Goal: Task Accomplishment & Management: Complete application form

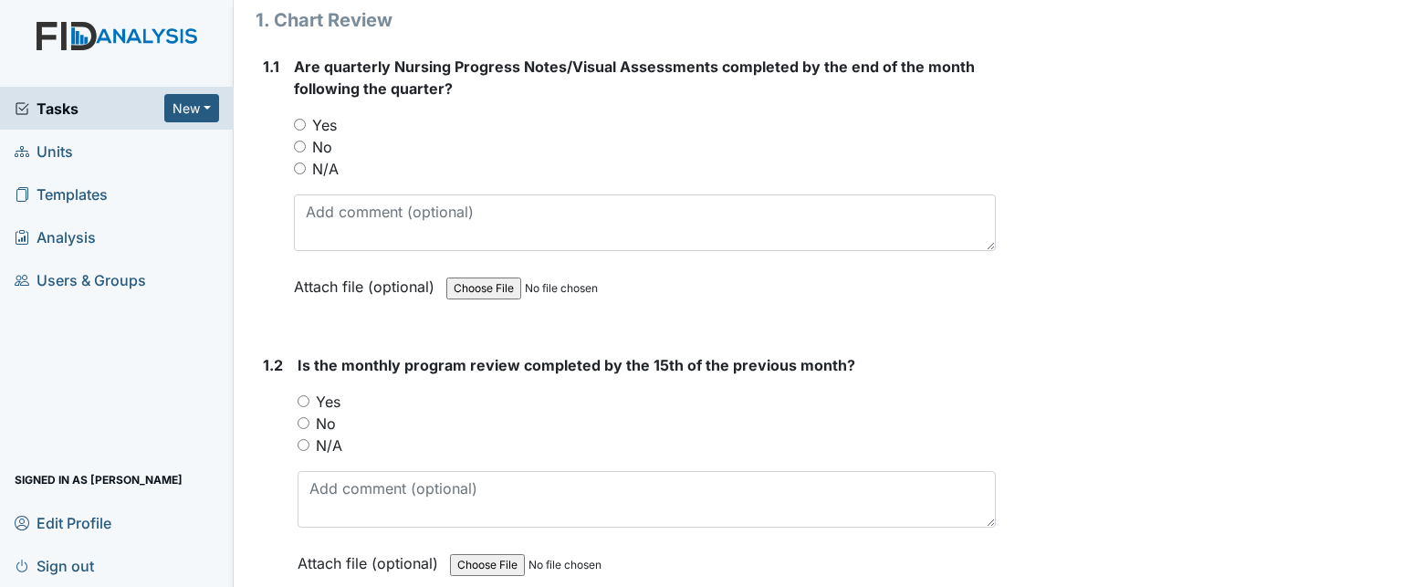
scroll to position [239, 0]
click at [319, 159] on label "N/A" at bounding box center [325, 170] width 26 height 22
click at [306, 163] on input "N/A" at bounding box center [300, 169] width 12 height 12
radio input "true"
click at [328, 143] on label "No" at bounding box center [322, 148] width 20 height 22
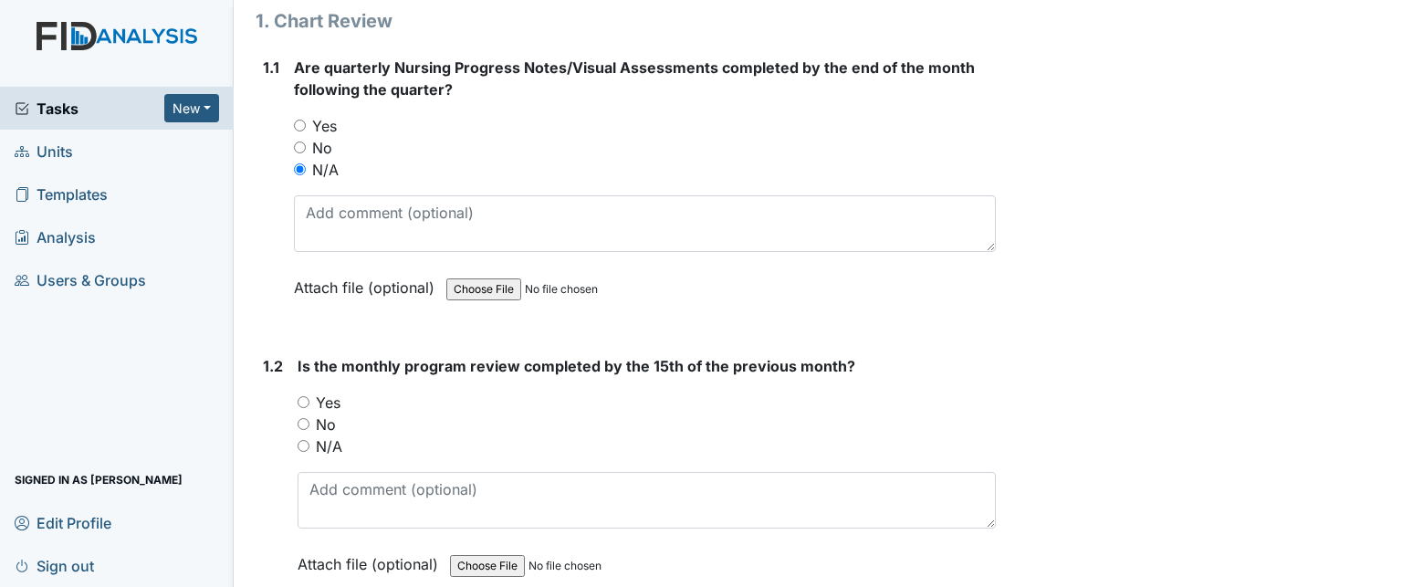
click at [306, 143] on input "No" at bounding box center [300, 147] width 12 height 12
radio input "true"
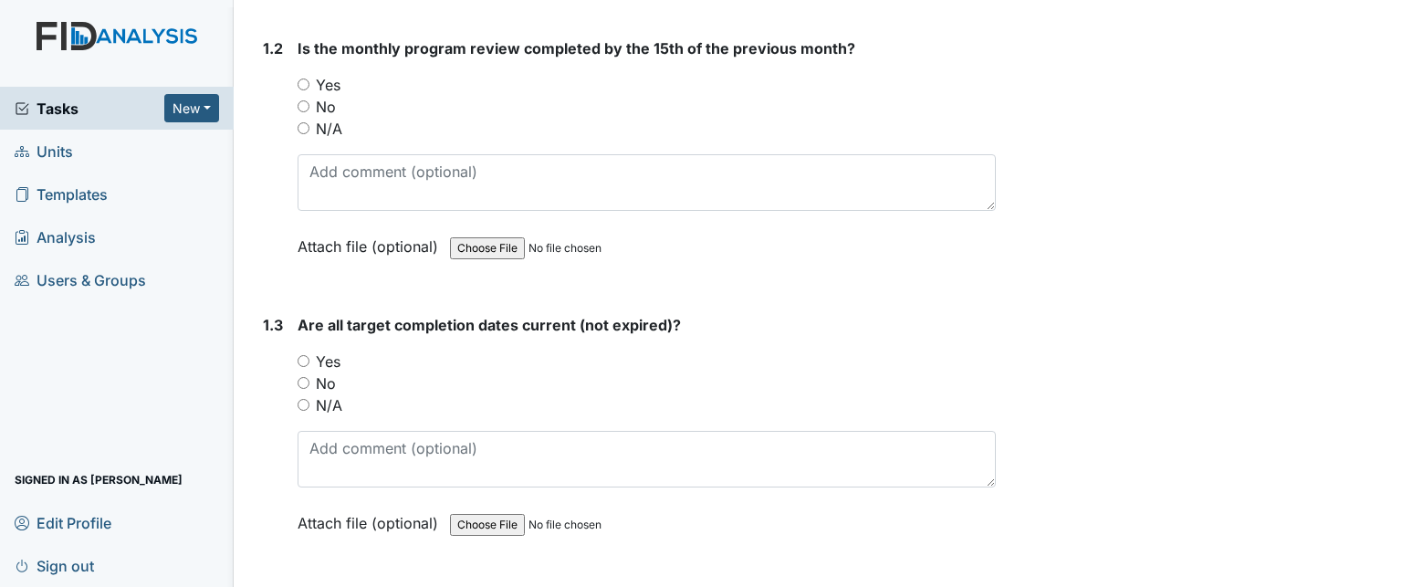
scroll to position [557, 0]
click at [329, 83] on label "Yes" at bounding box center [328, 85] width 25 height 22
click at [309, 83] on input "Yes" at bounding box center [304, 84] width 12 height 12
radio input "true"
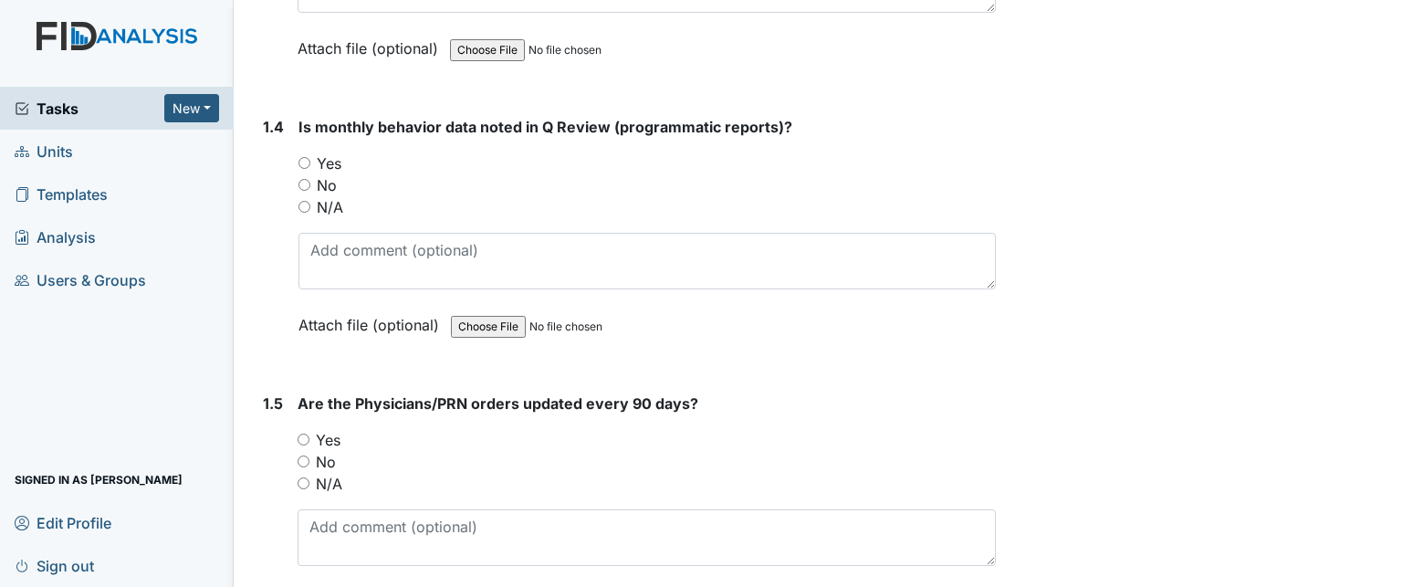
scroll to position [1030, 0]
click at [333, 209] on label "N/A" at bounding box center [330, 209] width 26 height 22
click at [310, 209] on input "N/A" at bounding box center [304, 209] width 12 height 12
radio input "true"
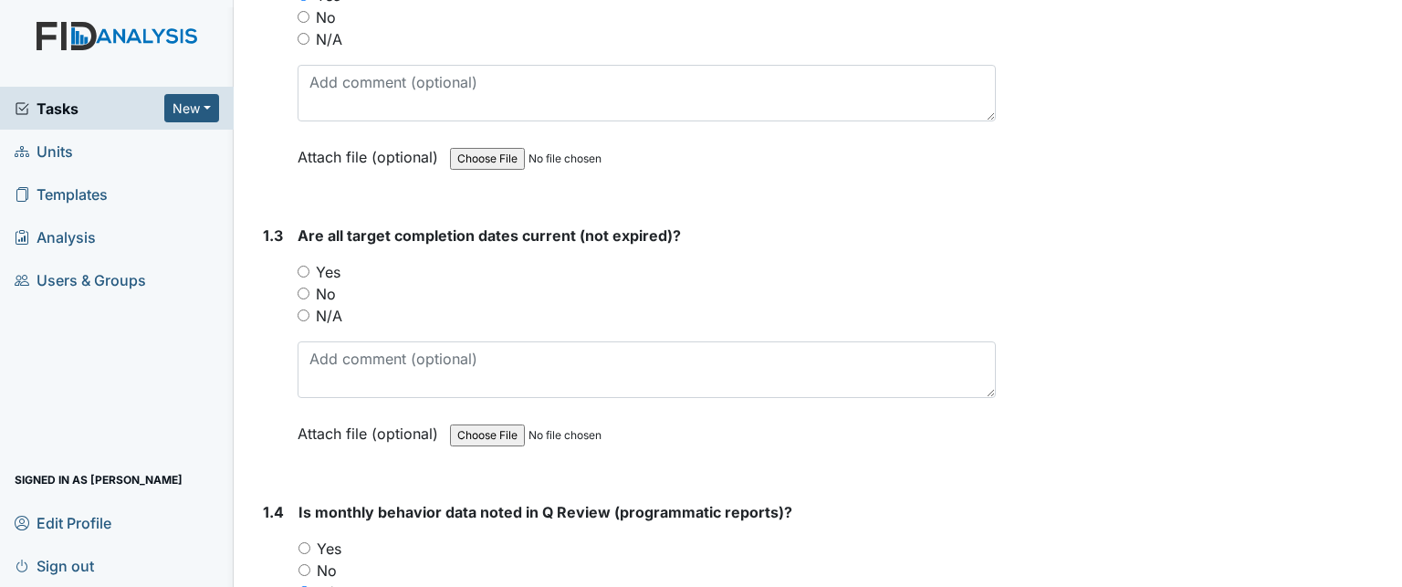
scroll to position [657, 0]
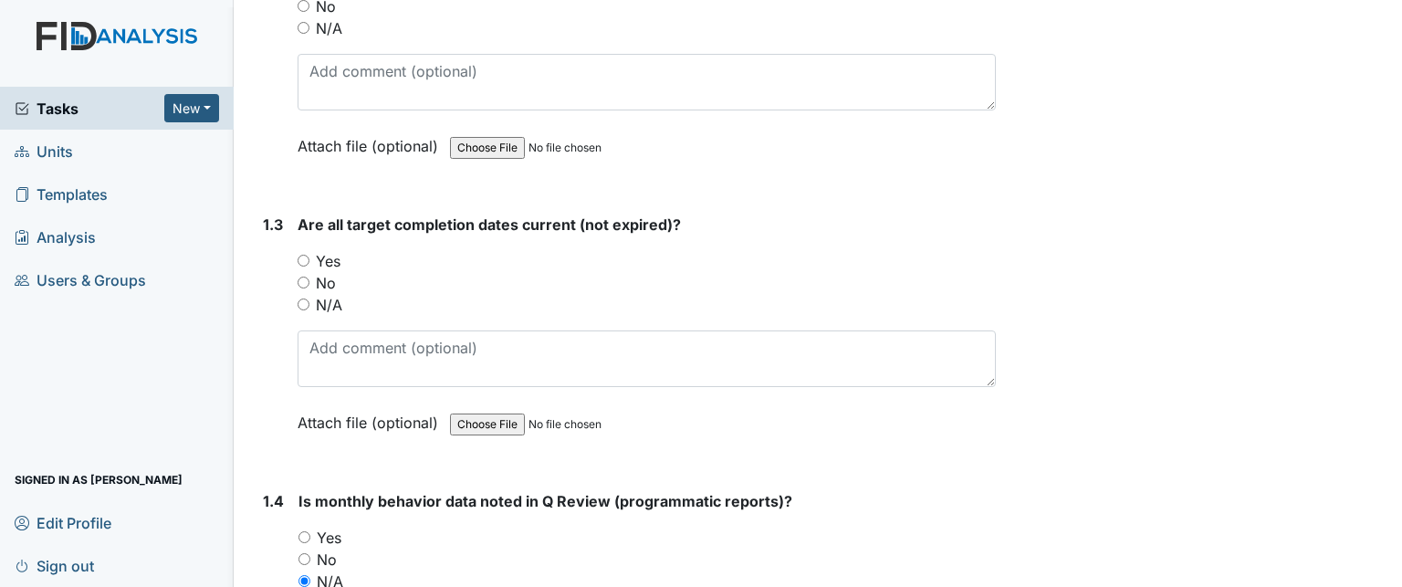
click at [324, 277] on label "No" at bounding box center [326, 283] width 20 height 22
click at [309, 277] on input "No" at bounding box center [304, 283] width 12 height 12
radio input "true"
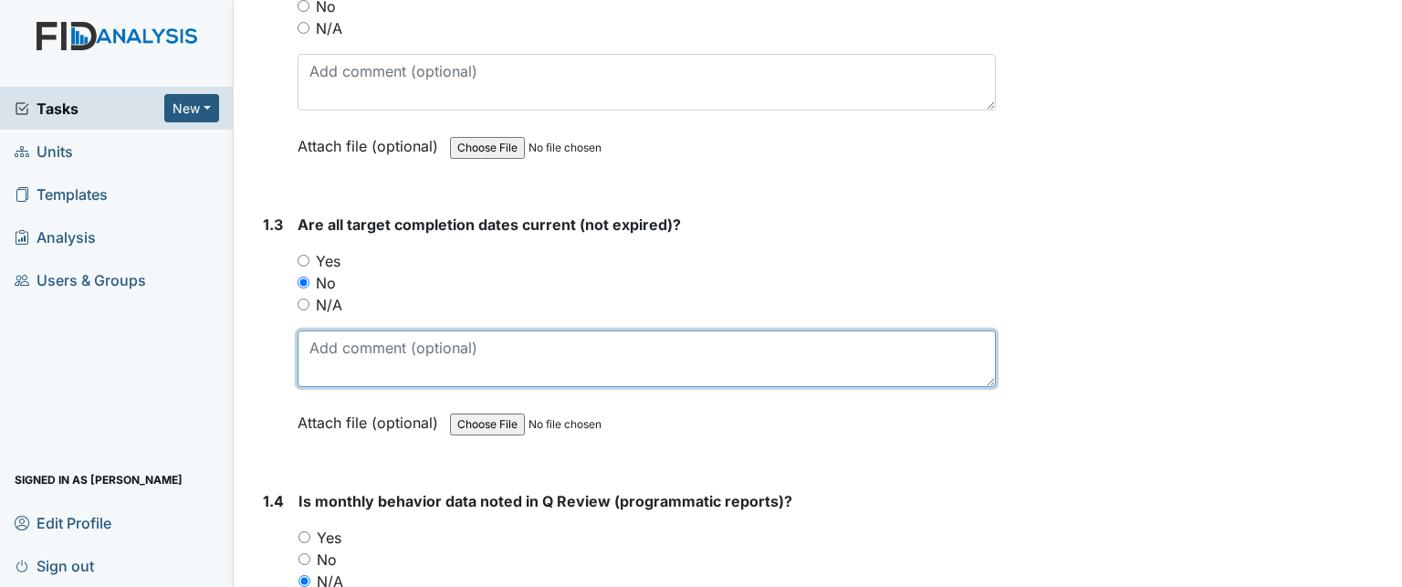
click at [346, 368] on textarea at bounding box center [647, 358] width 698 height 57
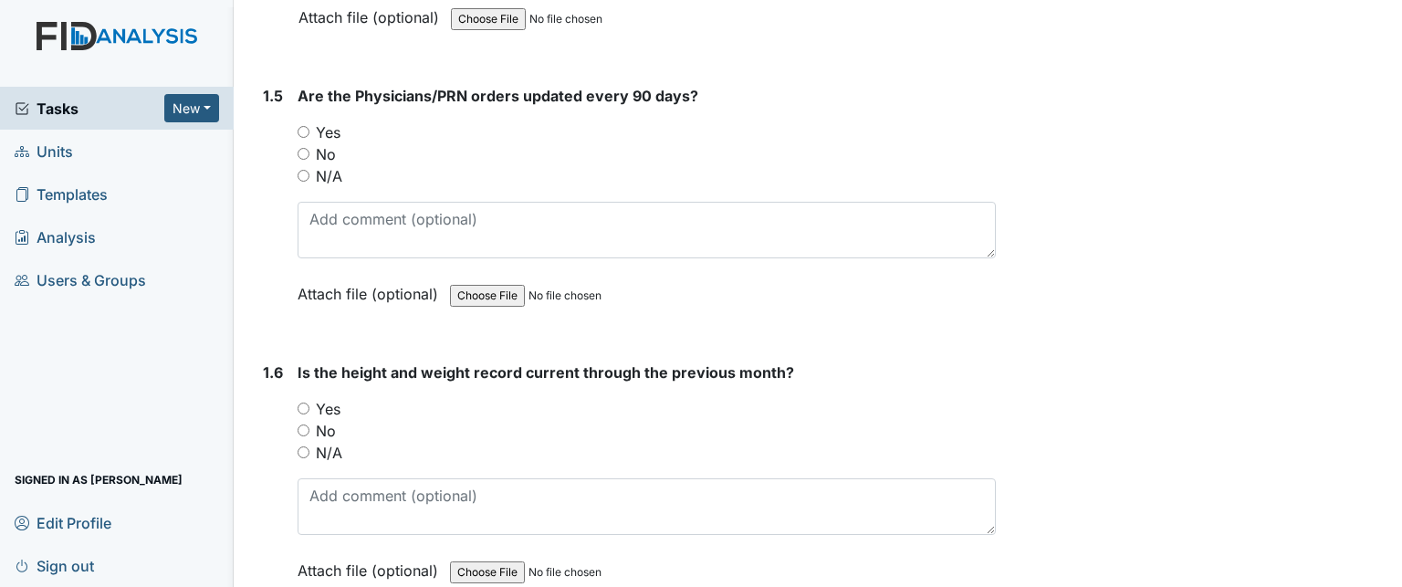
scroll to position [1343, 0]
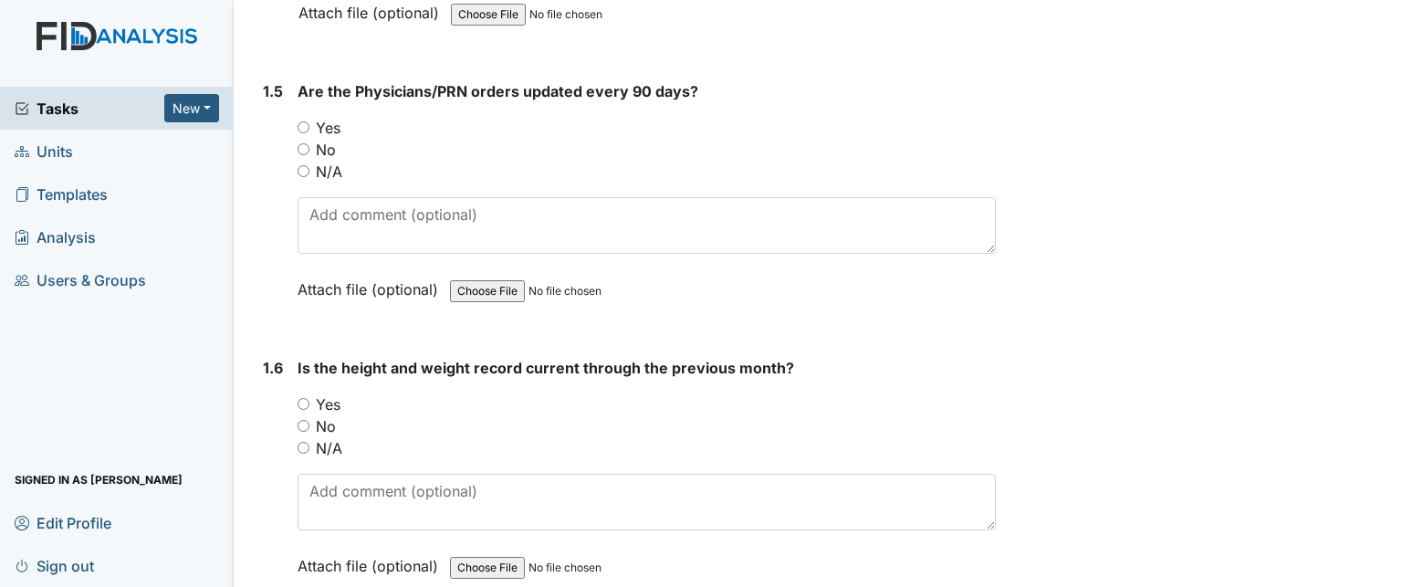
type textarea "Walk on Treadmill Expired"
click at [325, 121] on label "Yes" at bounding box center [328, 128] width 25 height 22
click at [309, 121] on input "Yes" at bounding box center [304, 127] width 12 height 12
radio input "true"
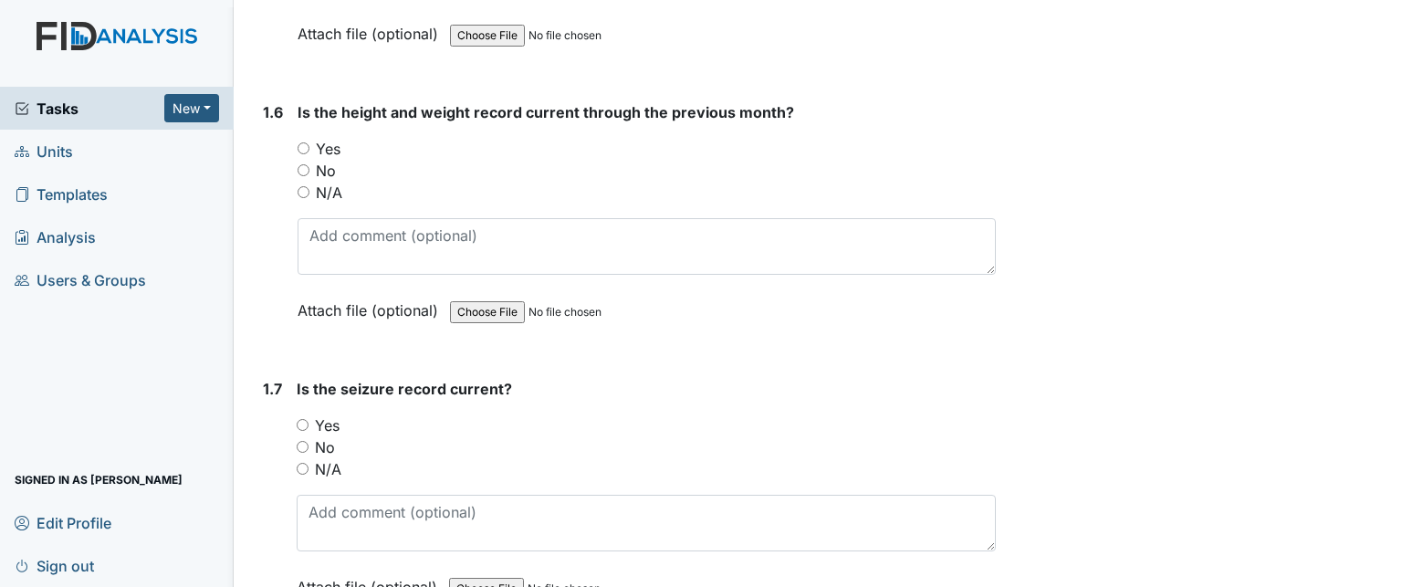
scroll to position [1605, 0]
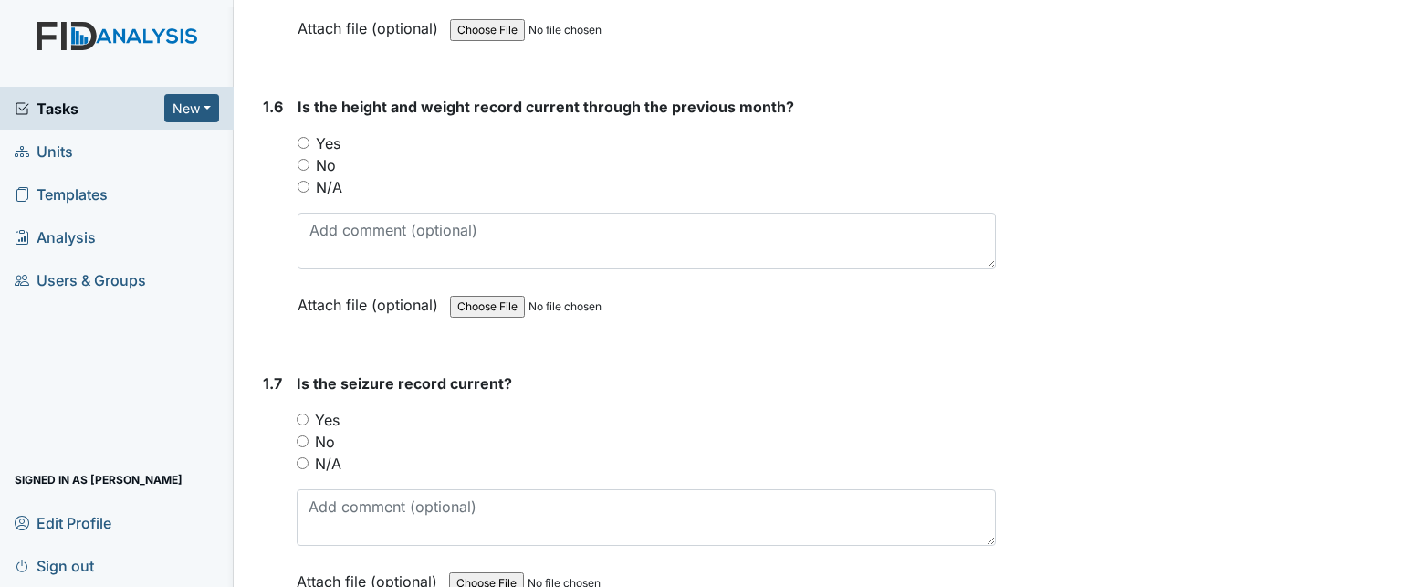
click at [334, 139] on label "Yes" at bounding box center [328, 143] width 25 height 22
click at [309, 139] on input "Yes" at bounding box center [304, 143] width 12 height 12
radio input "true"
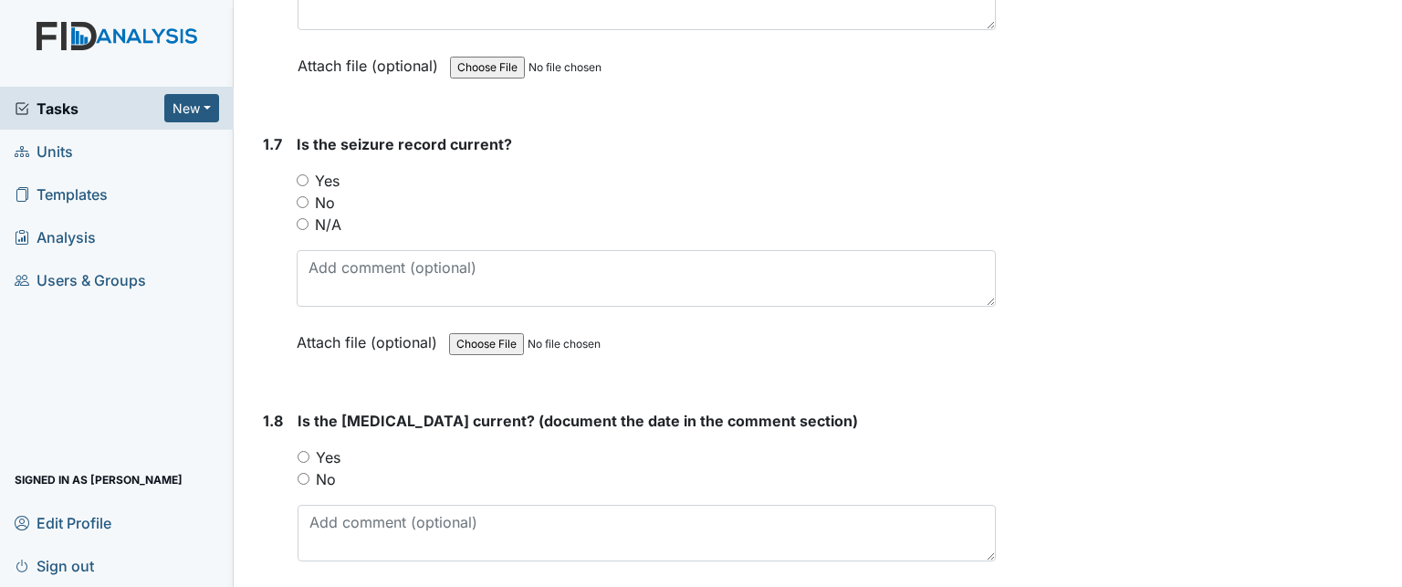
scroll to position [1844, 0]
click at [332, 222] on label "N/A" at bounding box center [328, 225] width 26 height 22
click at [308, 222] on input "N/A" at bounding box center [303, 224] width 12 height 12
radio input "true"
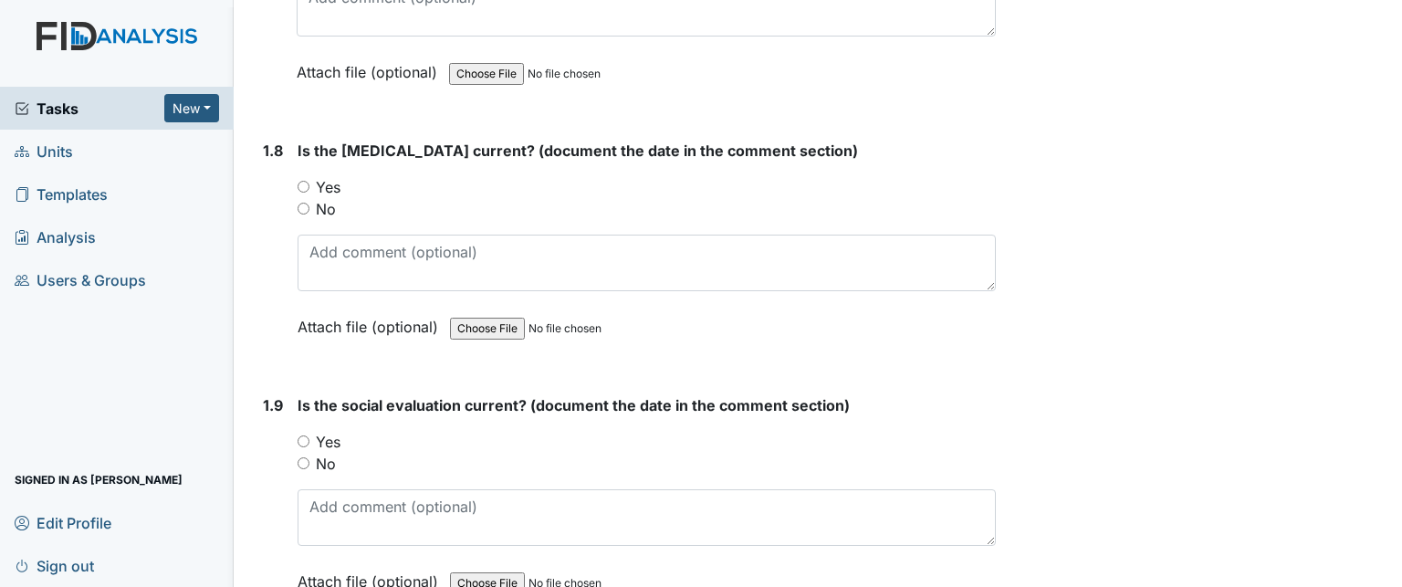
scroll to position [2116, 0]
click at [339, 174] on label "Yes" at bounding box center [328, 185] width 25 height 22
click at [309, 179] on input "Yes" at bounding box center [304, 185] width 12 height 12
radio input "true"
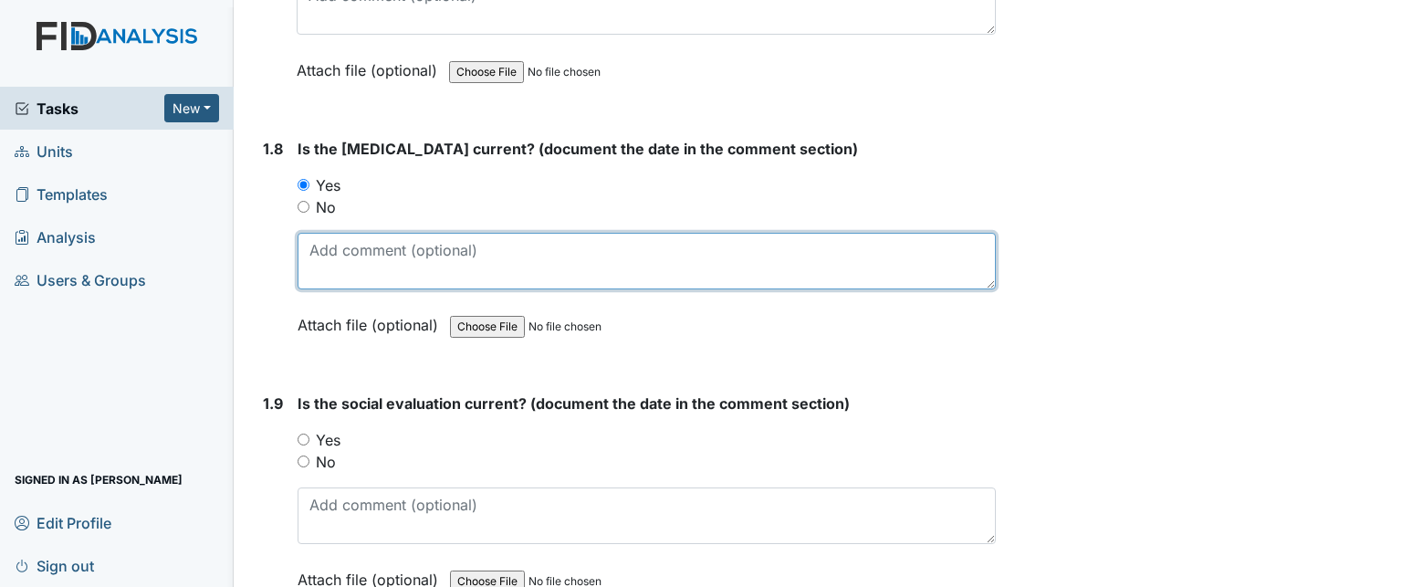
click at [365, 257] on textarea at bounding box center [647, 261] width 698 height 57
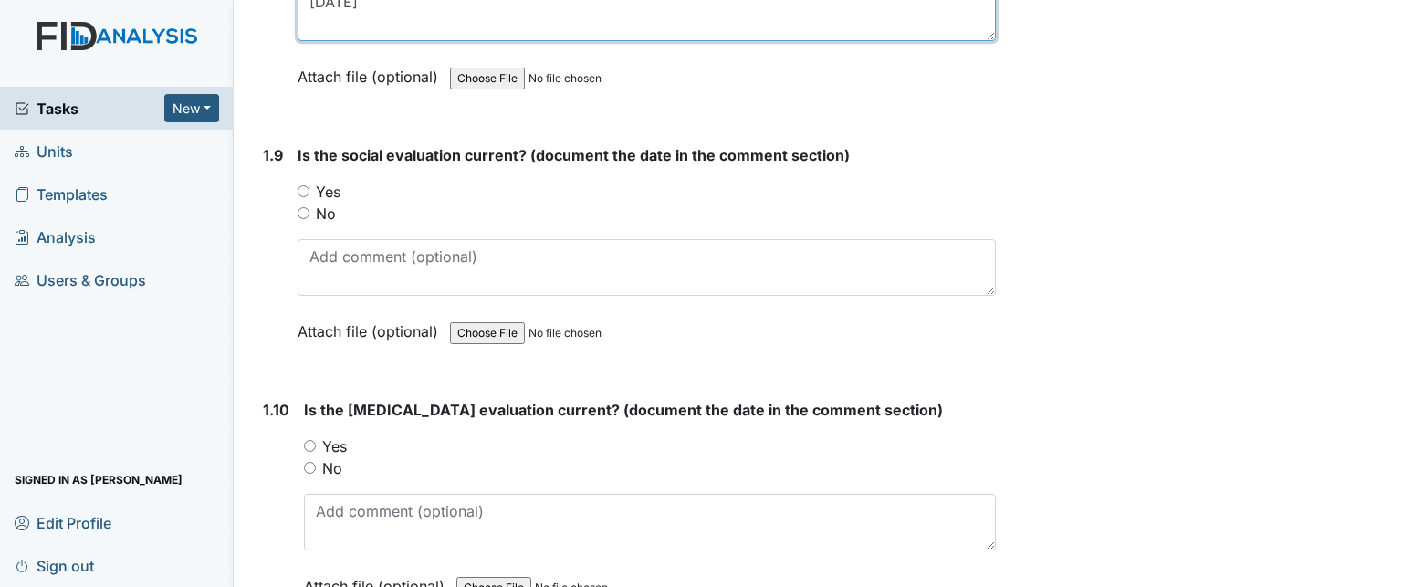
scroll to position [2365, 0]
type textarea "10/16/99"
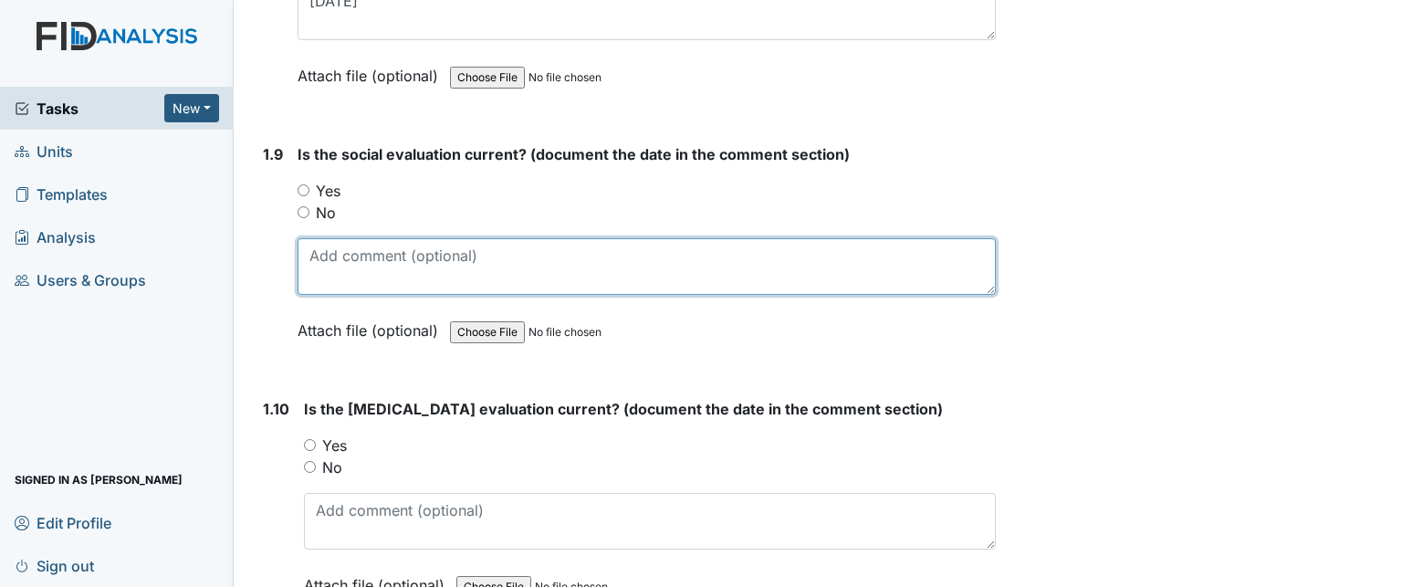
click at [365, 257] on textarea at bounding box center [647, 266] width 698 height 57
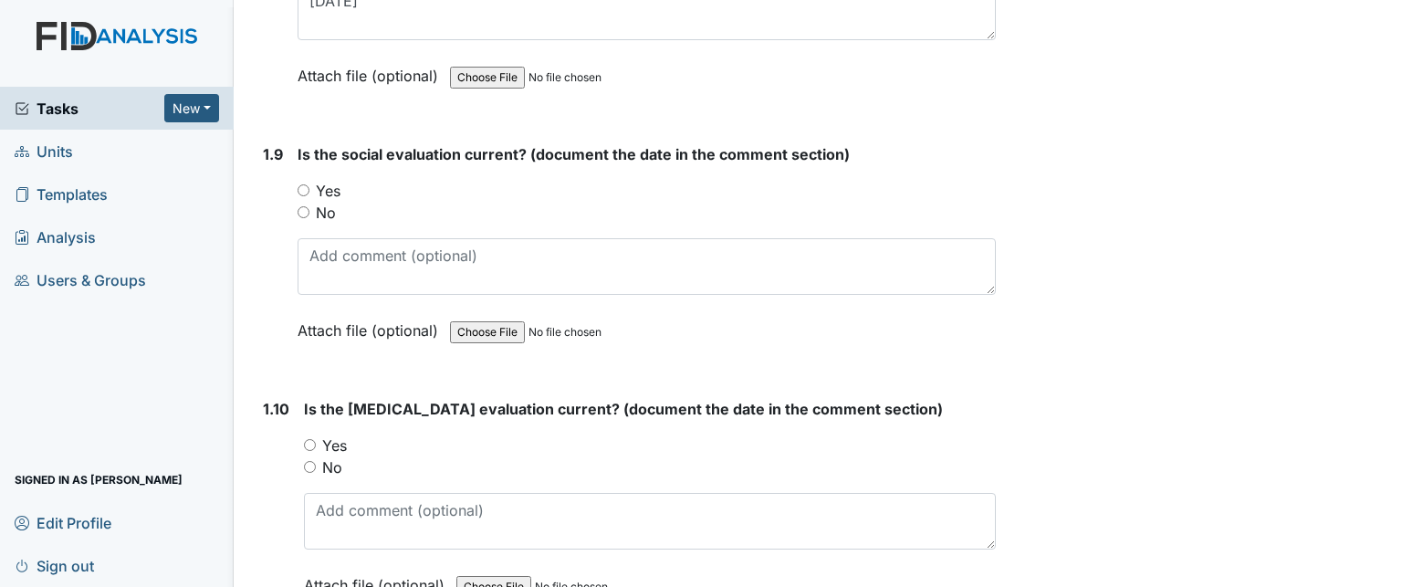
click at [332, 185] on label "Yes" at bounding box center [328, 191] width 25 height 22
click at [309, 185] on input "Yes" at bounding box center [304, 190] width 12 height 12
radio input "true"
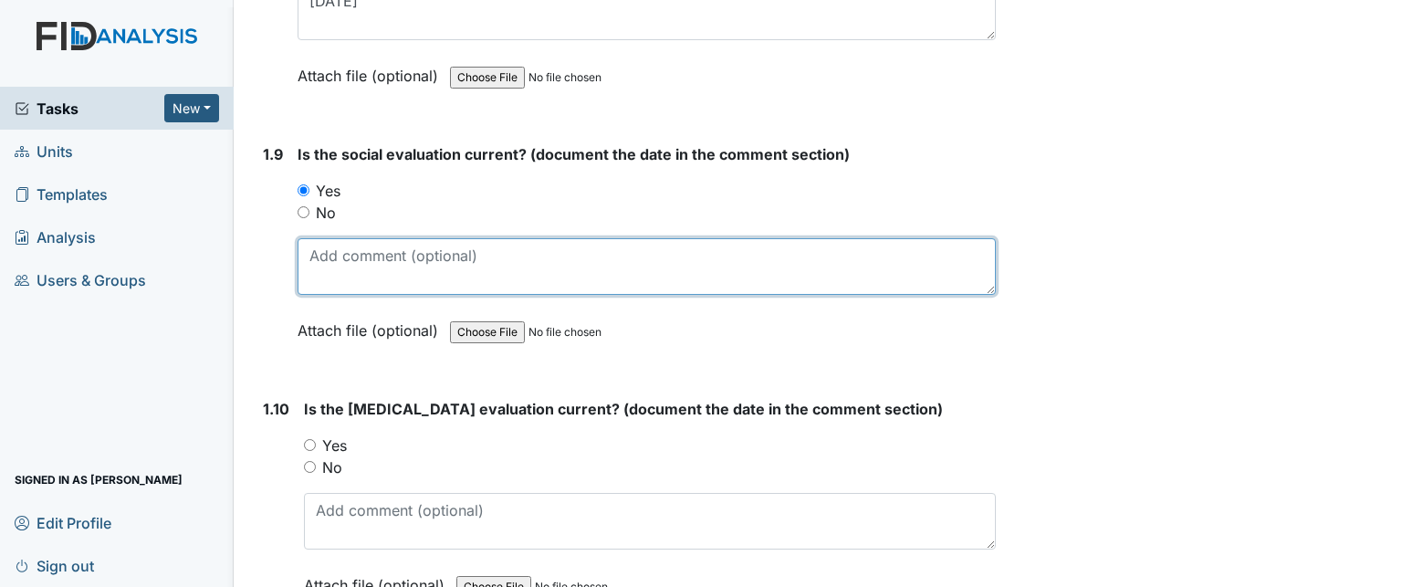
click at [368, 275] on textarea at bounding box center [647, 266] width 698 height 57
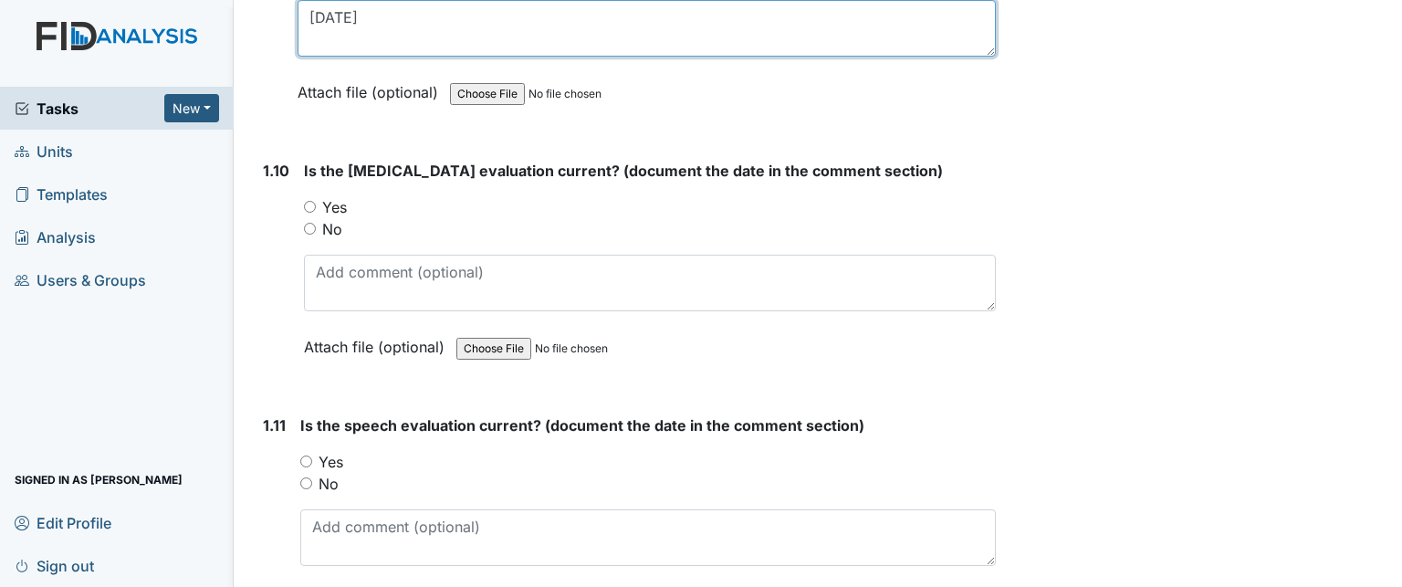
scroll to position [2602, 0]
type textarea "11/6/02"
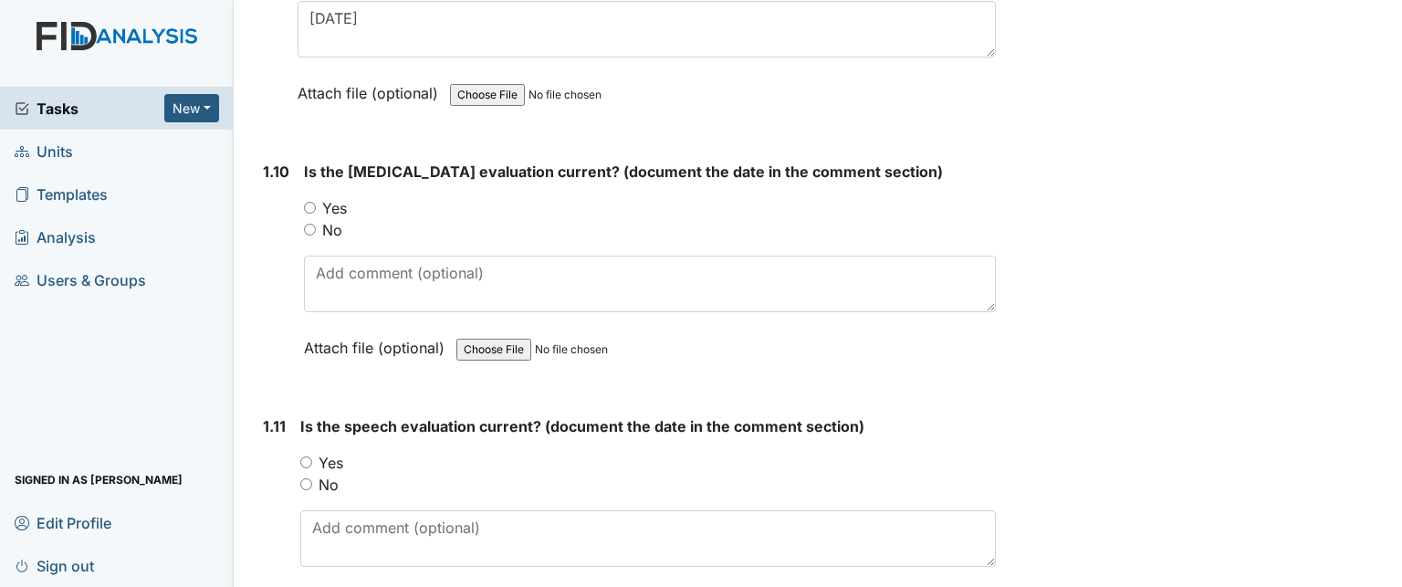
click at [319, 197] on div "Yes" at bounding box center [650, 208] width 692 height 22
click at [307, 202] on input "Yes" at bounding box center [310, 208] width 12 height 12
radio input "true"
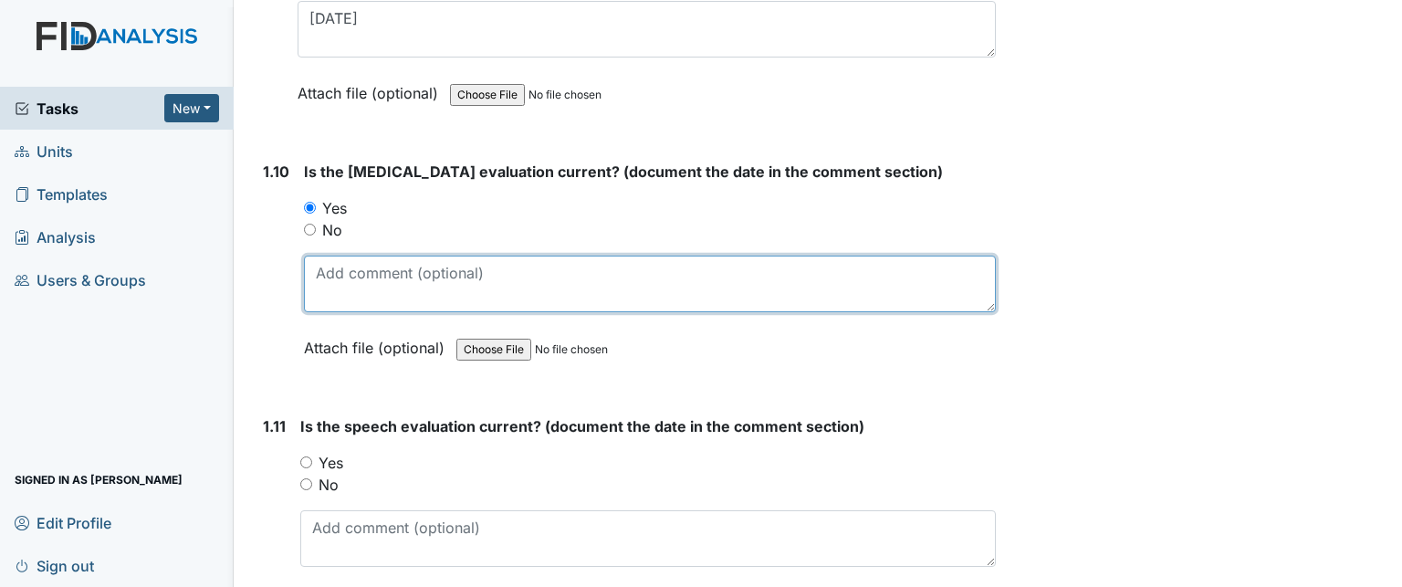
click at [347, 291] on textarea at bounding box center [650, 284] width 692 height 57
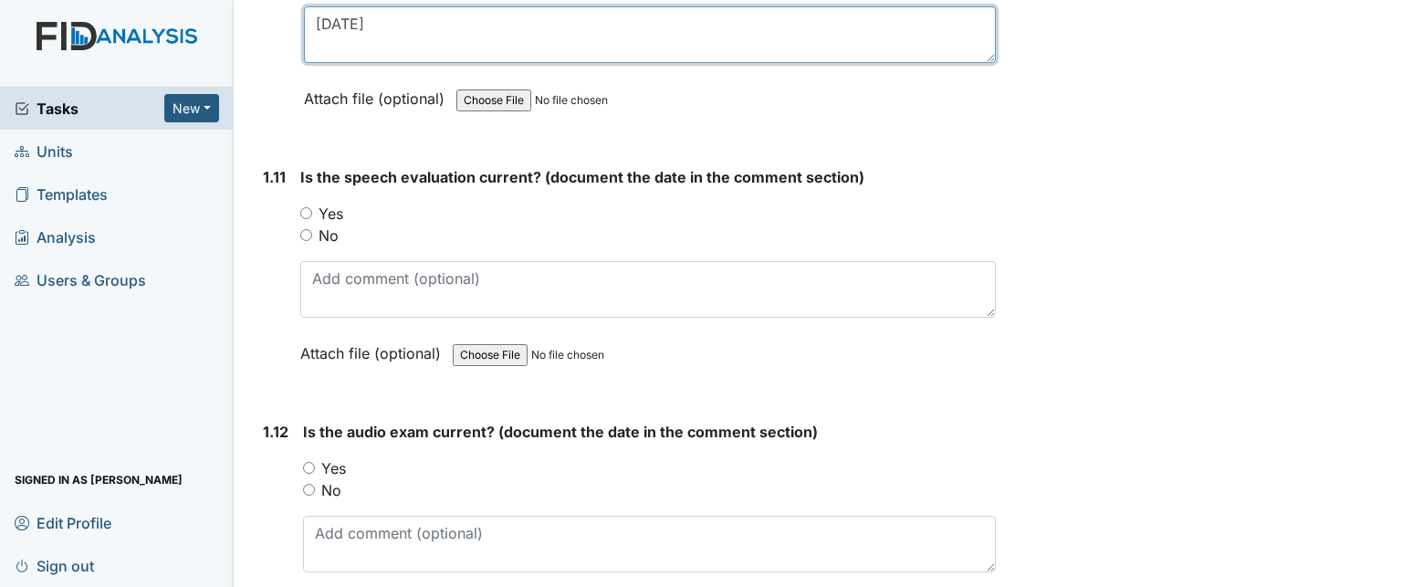
scroll to position [2853, 0]
type textarea "10/27/99"
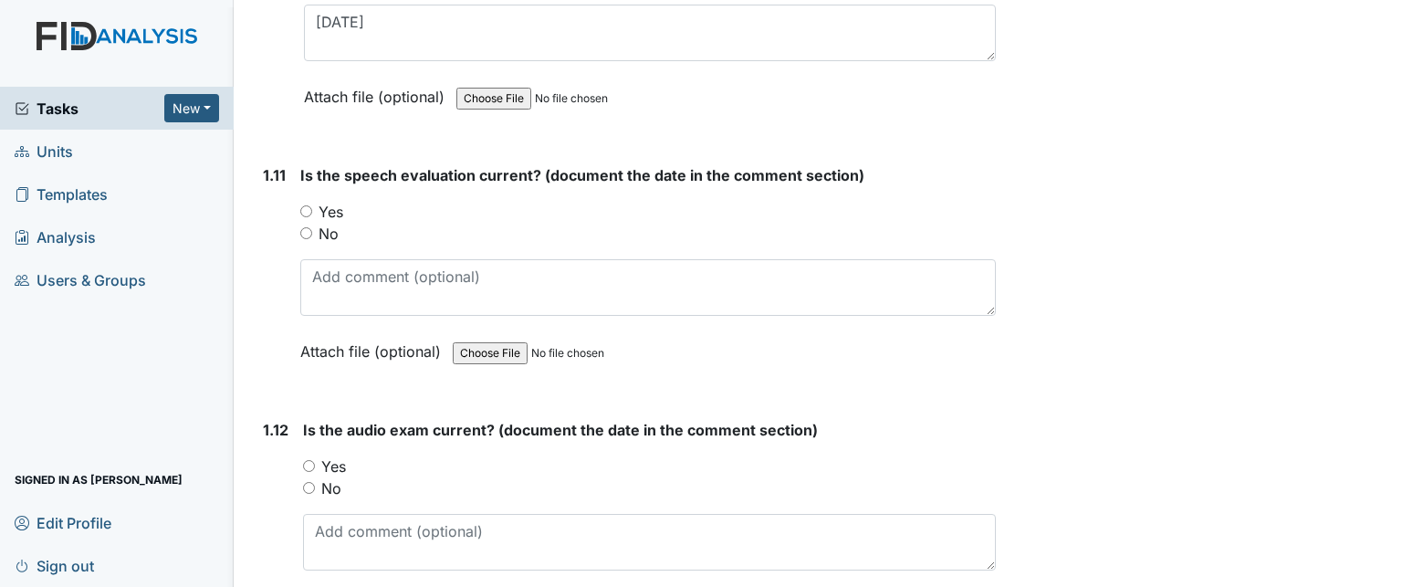
click at [296, 199] on div "1.11 Is the speech evaluation current? (document the date in the comment sectio…" at bounding box center [626, 276] width 740 height 225
click at [303, 205] on input "Yes" at bounding box center [306, 211] width 12 height 12
radio input "true"
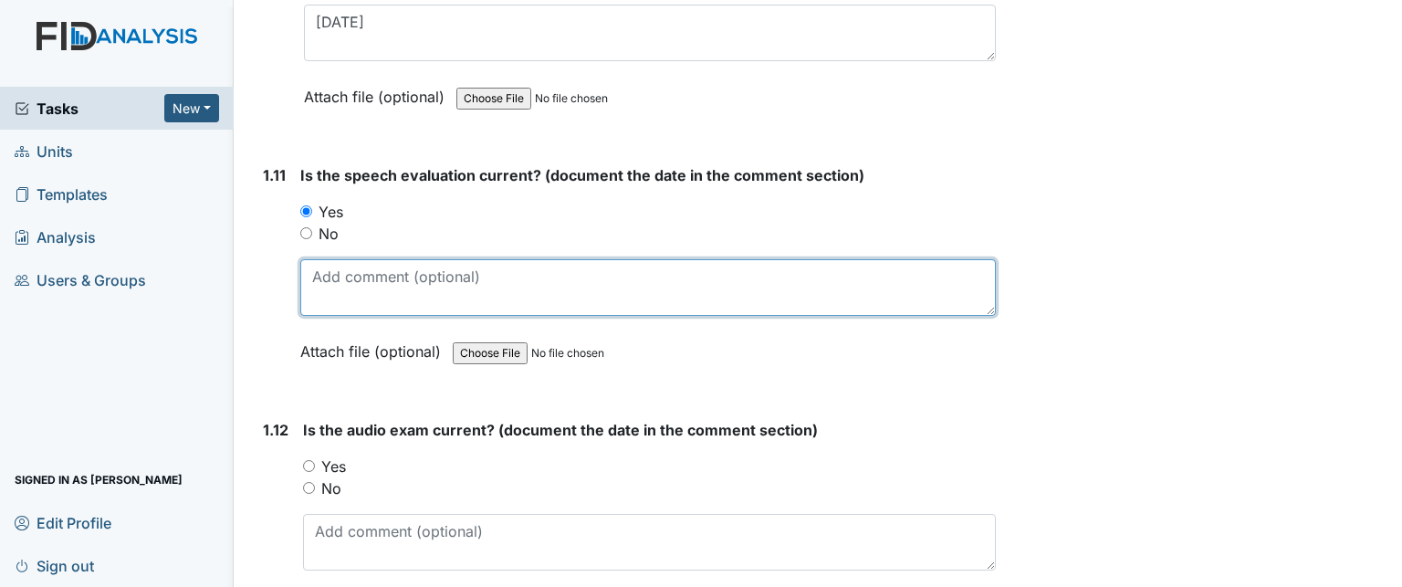
click at [337, 285] on textarea at bounding box center [647, 287] width 695 height 57
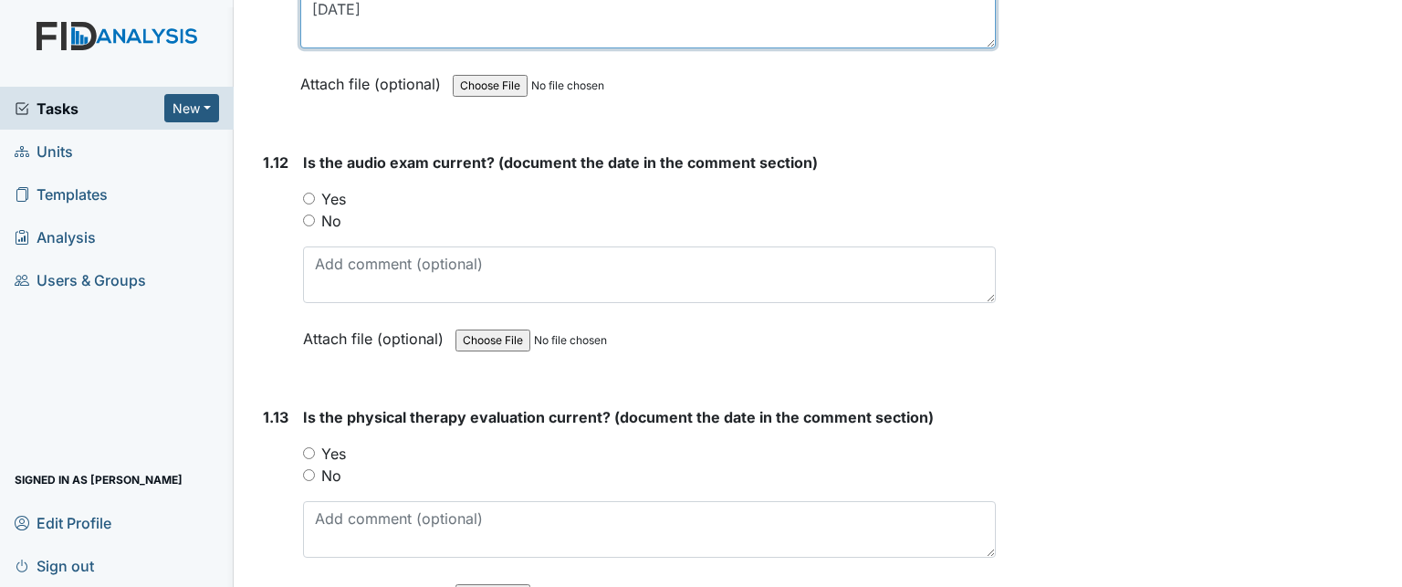
scroll to position [3121, 0]
type textarea "12/5/11"
click at [337, 187] on label "Yes" at bounding box center [333, 198] width 25 height 22
click at [315, 192] on input "Yes" at bounding box center [309, 198] width 12 height 12
radio input "true"
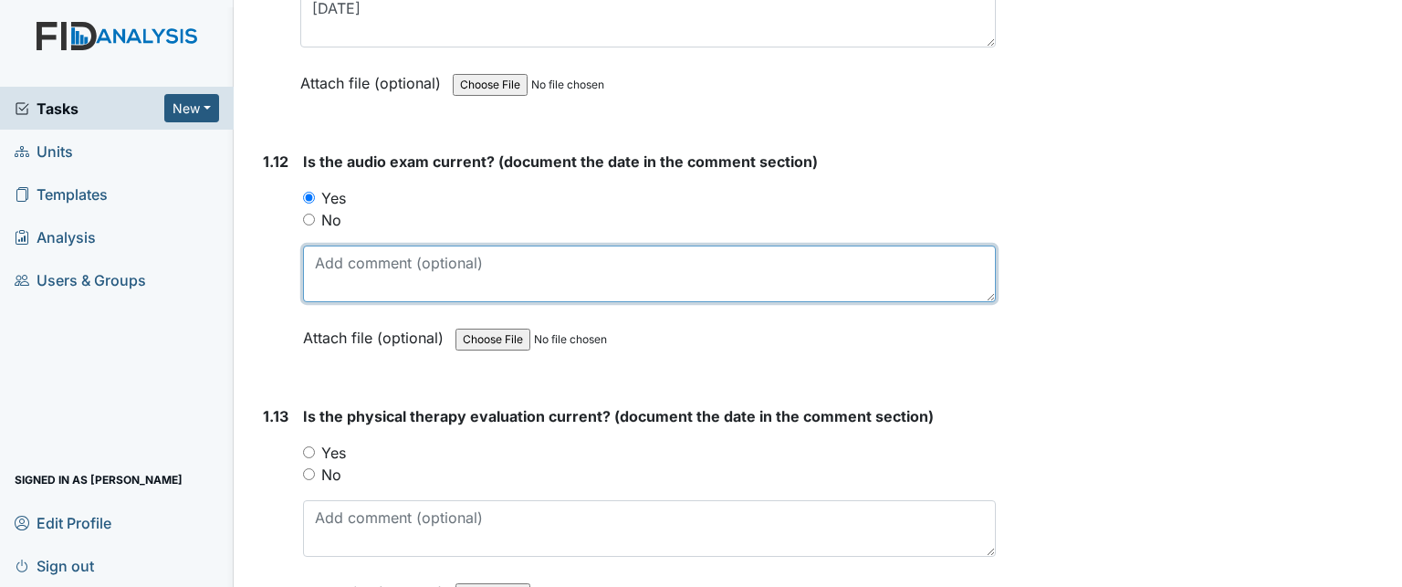
click at [359, 267] on textarea at bounding box center [649, 274] width 693 height 57
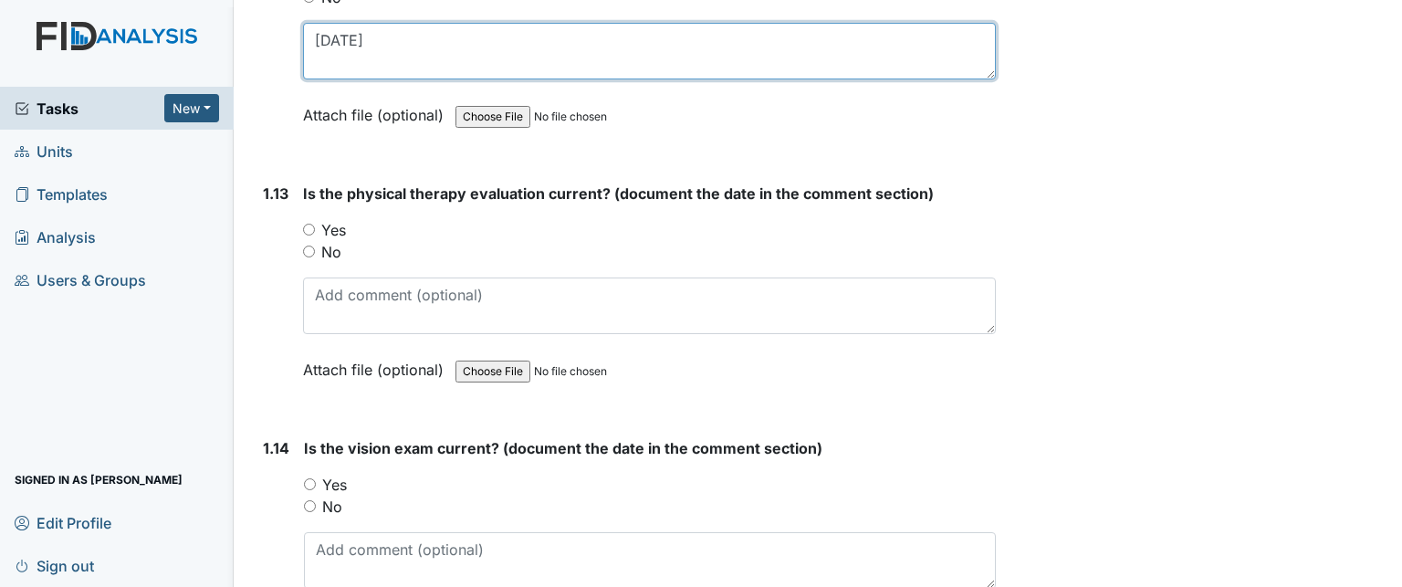
scroll to position [3344, 0]
type textarea "10/28/04"
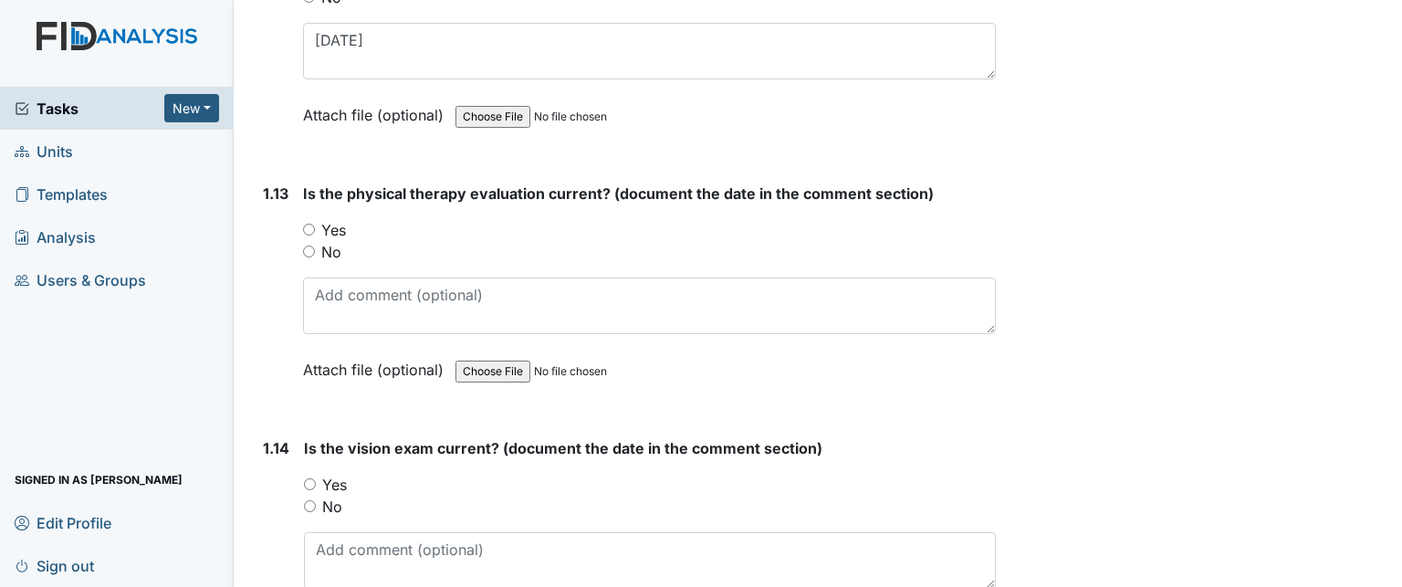
click at [310, 224] on div "Yes" at bounding box center [649, 230] width 693 height 22
click at [310, 224] on input "Yes" at bounding box center [309, 230] width 12 height 12
radio input "true"
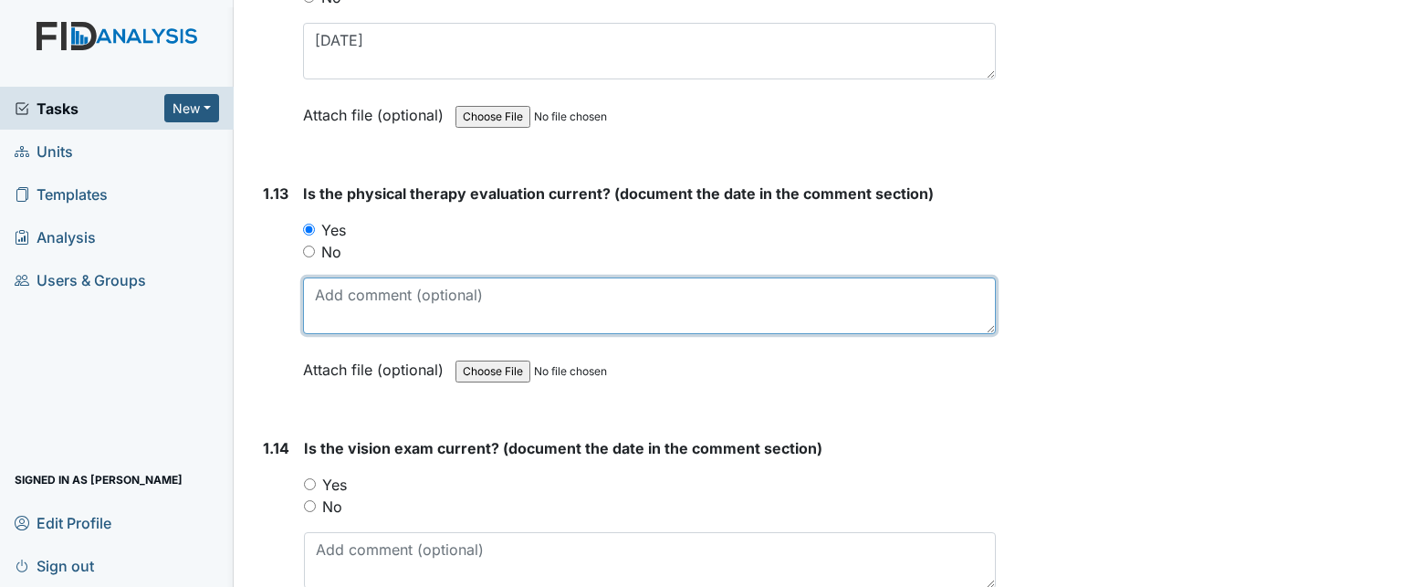
click at [347, 288] on textarea at bounding box center [649, 305] width 693 height 57
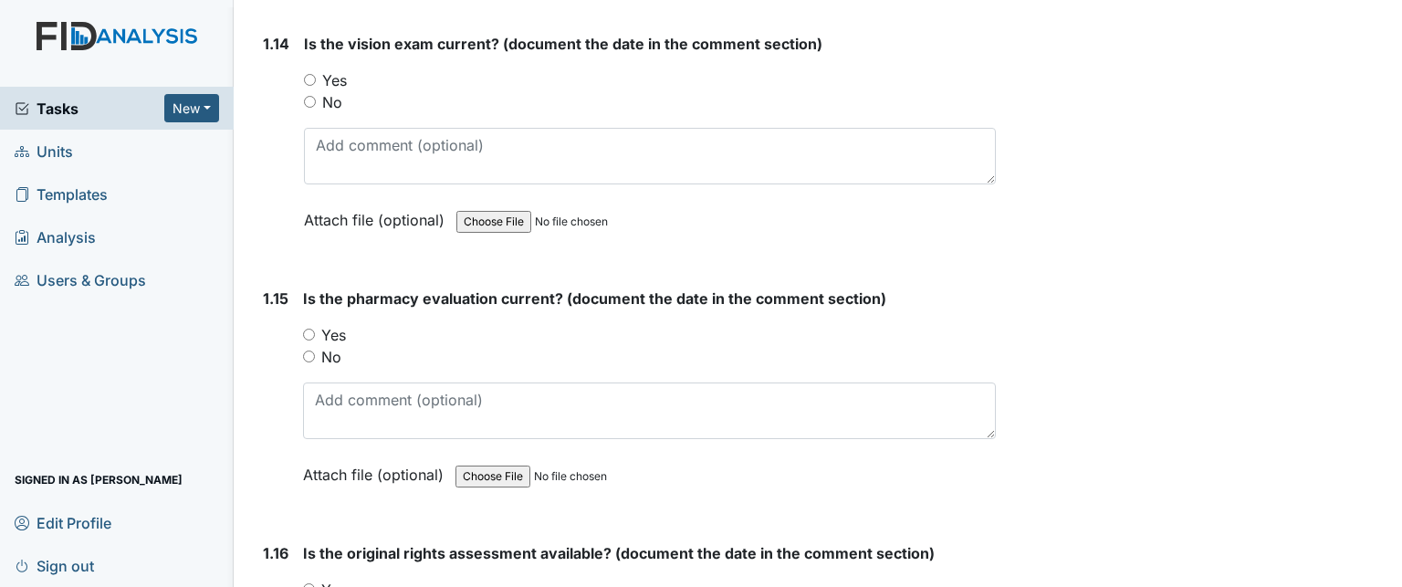
scroll to position [3753, 0]
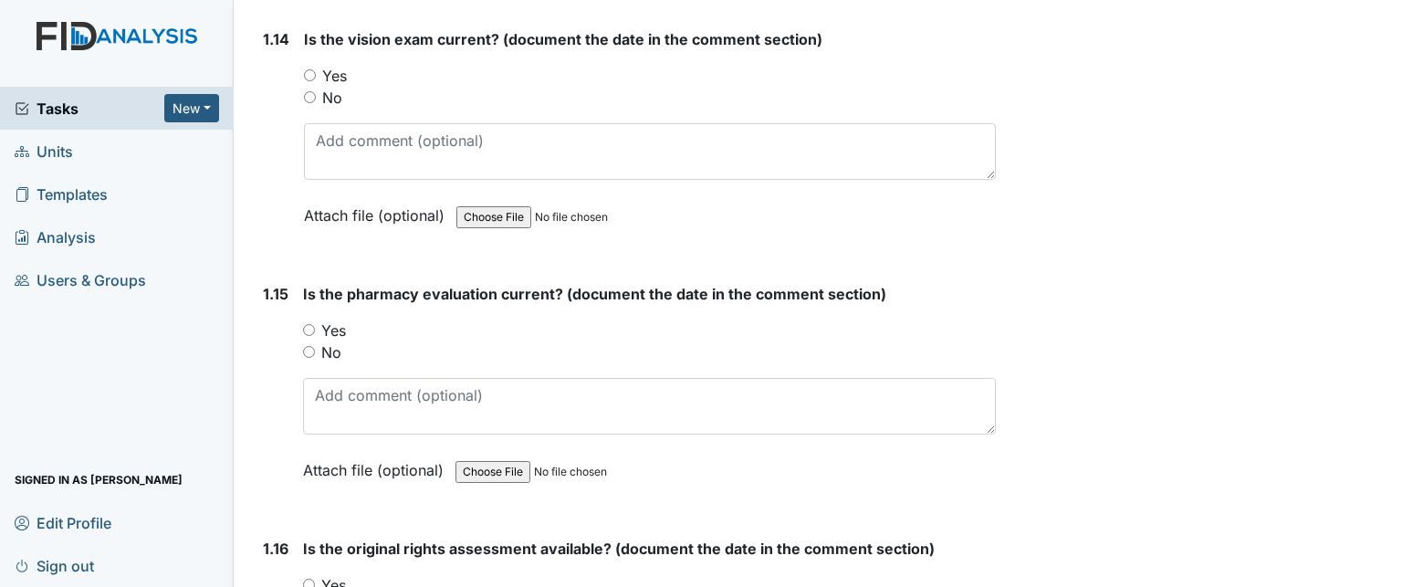
type textarea "2/5/24"
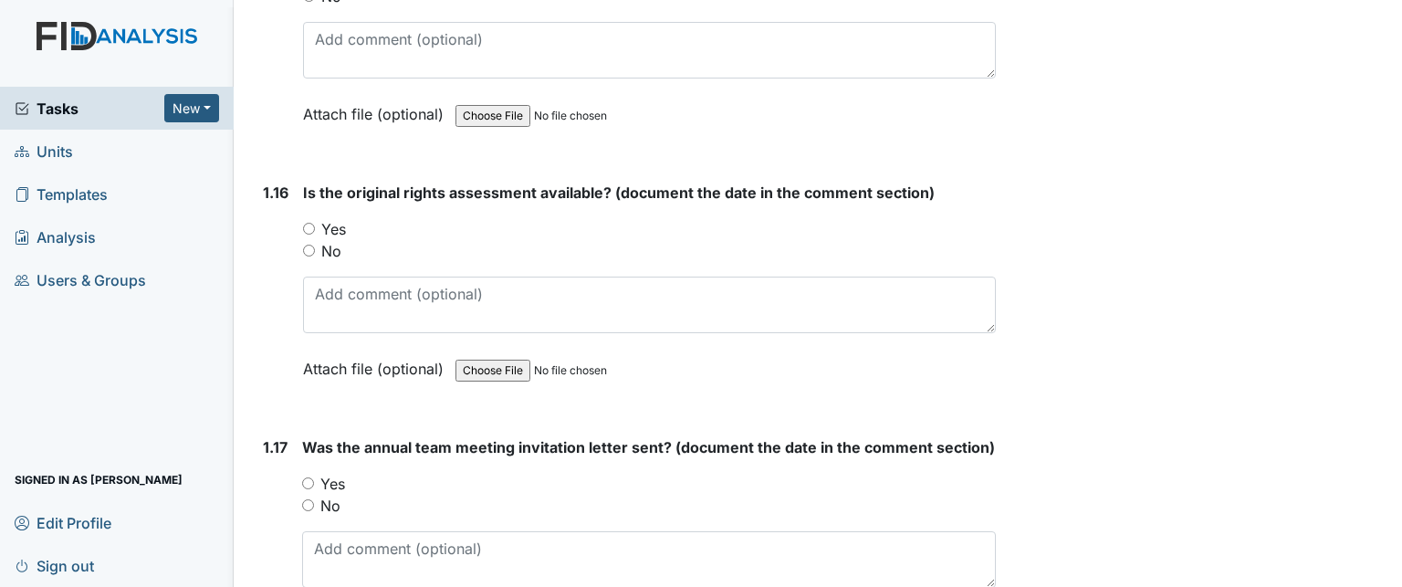
scroll to position [4110, 0]
click at [332, 217] on label "Yes" at bounding box center [333, 228] width 25 height 22
click at [315, 222] on input "Yes" at bounding box center [309, 228] width 12 height 12
radio input "true"
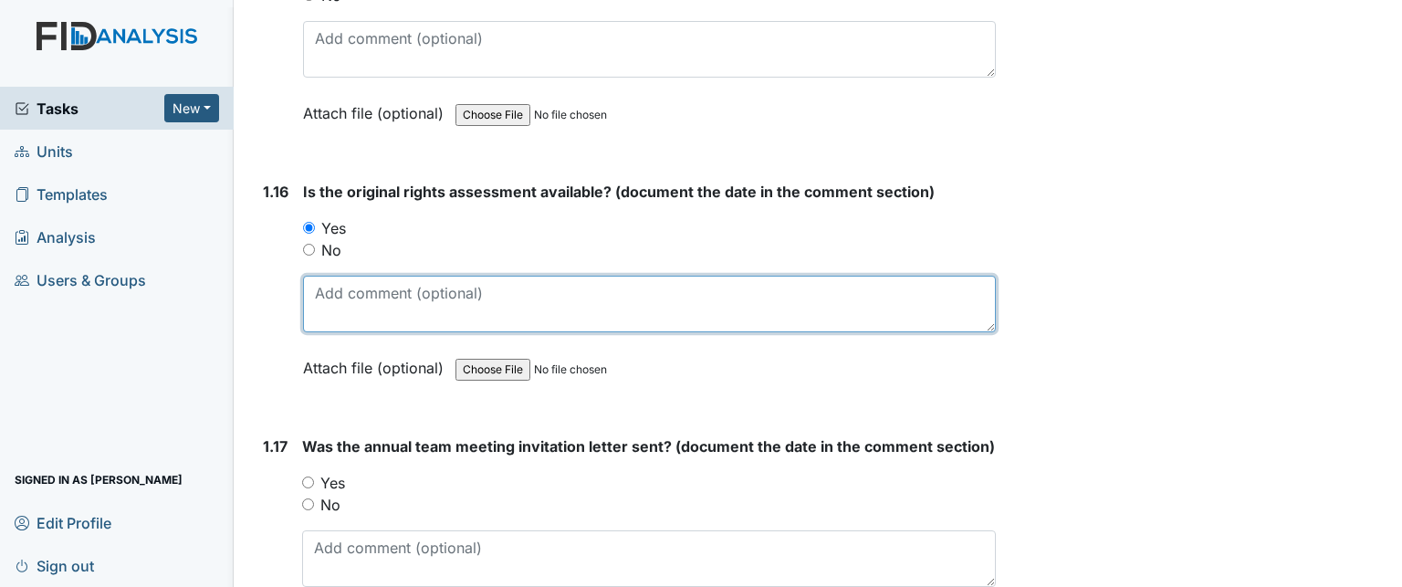
click at [438, 277] on textarea at bounding box center [649, 304] width 693 height 57
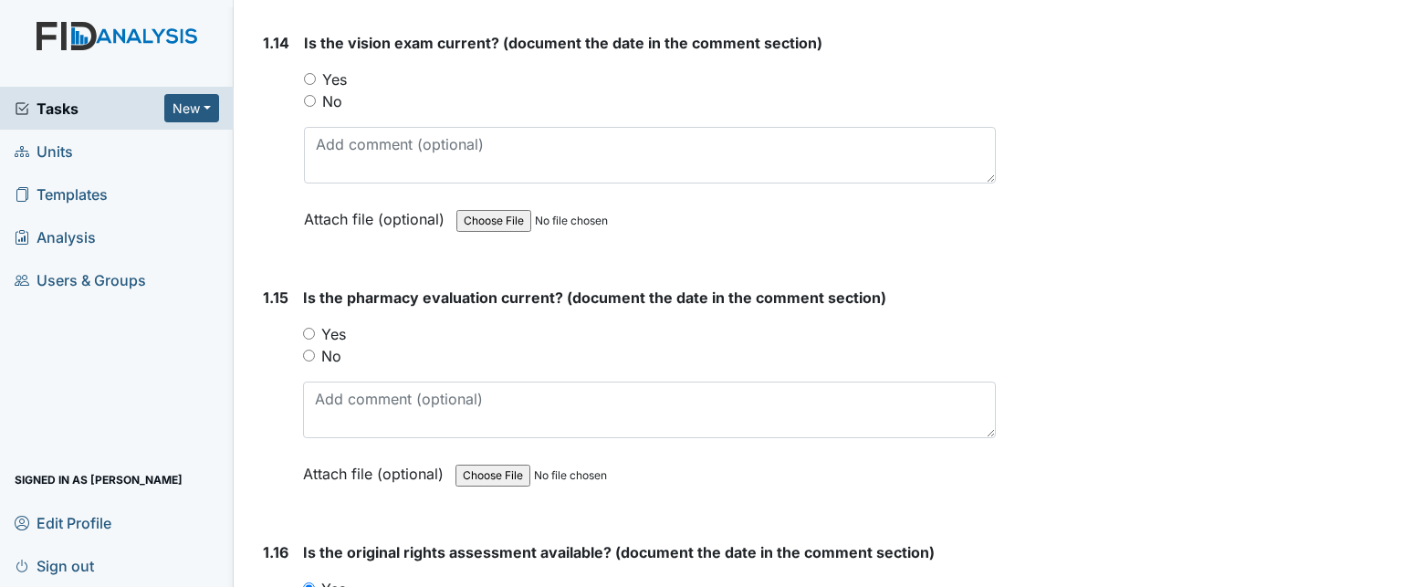
scroll to position [3753, 0]
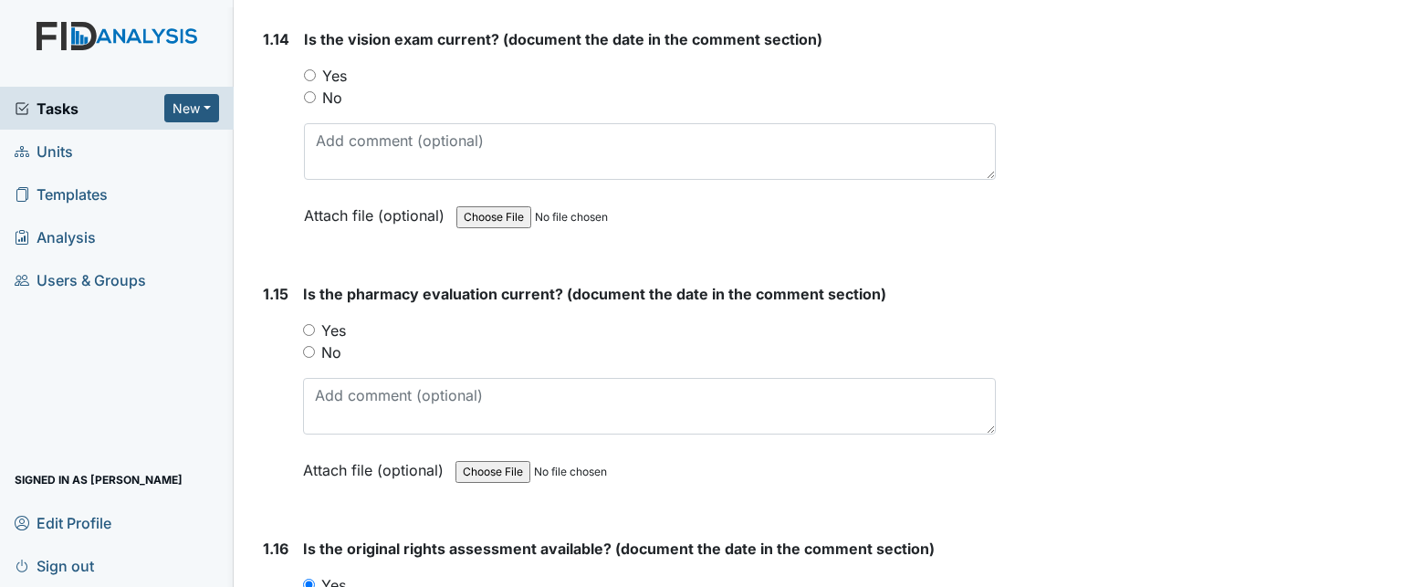
type textarea "10/5/05"
click at [307, 69] on input "Yes" at bounding box center [310, 75] width 12 height 12
radio input "true"
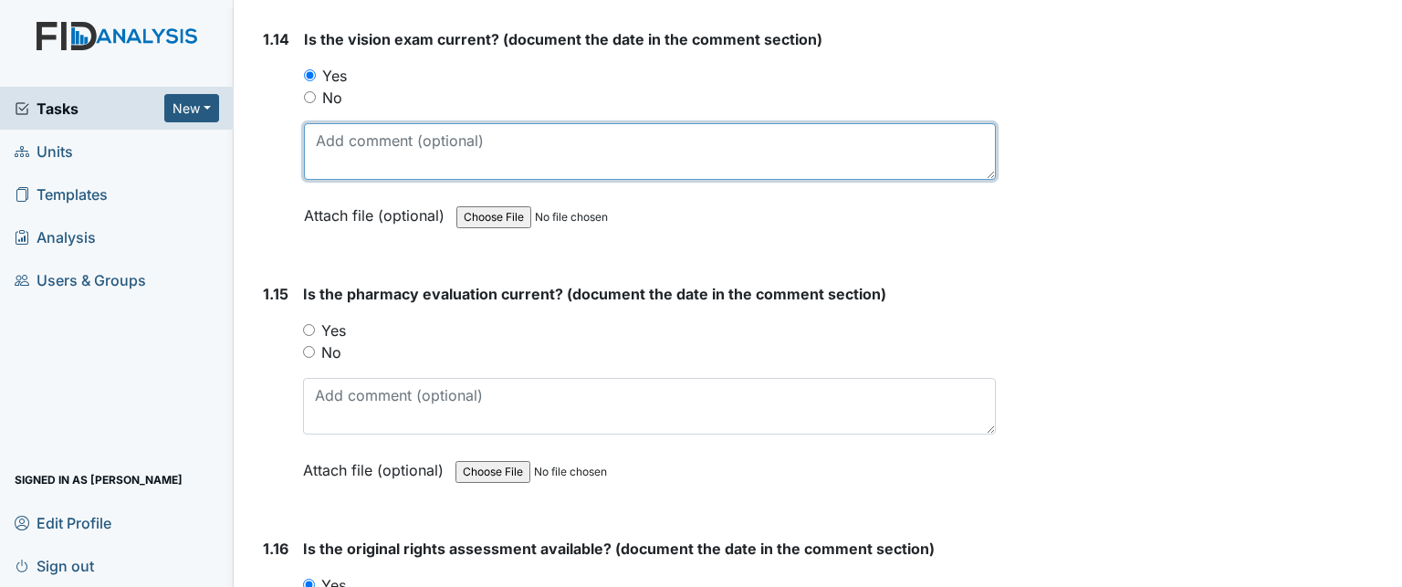
click at [350, 131] on textarea at bounding box center [650, 151] width 692 height 57
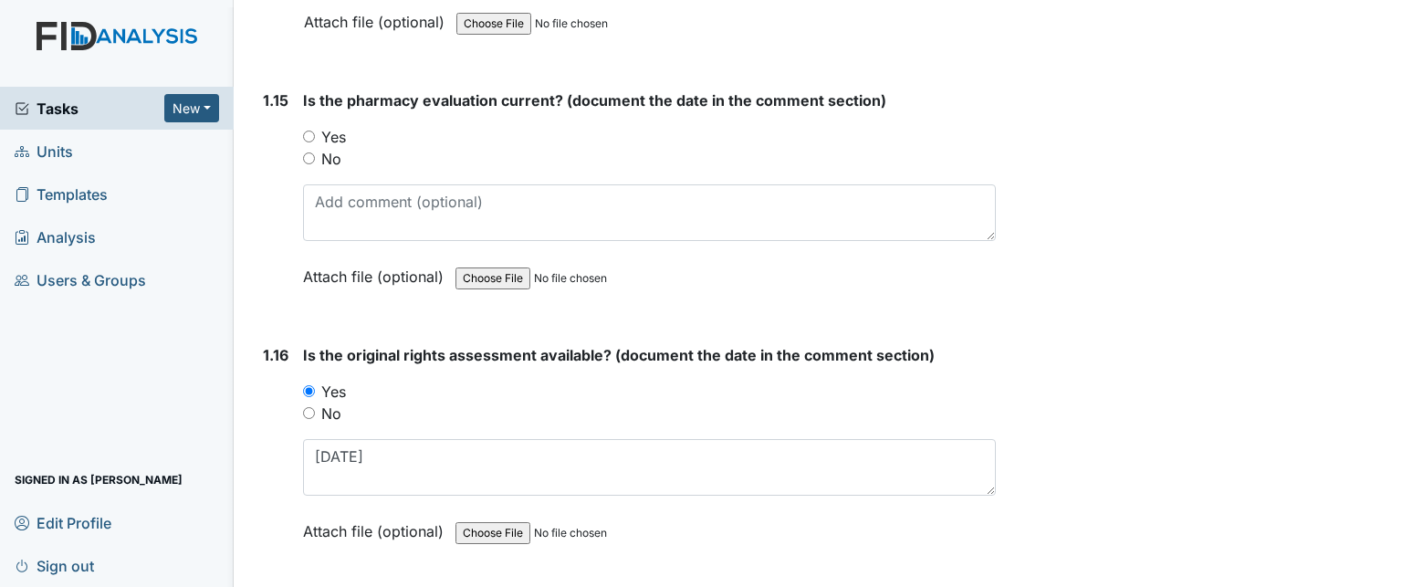
scroll to position [3948, 0]
type textarea "1/11/04"
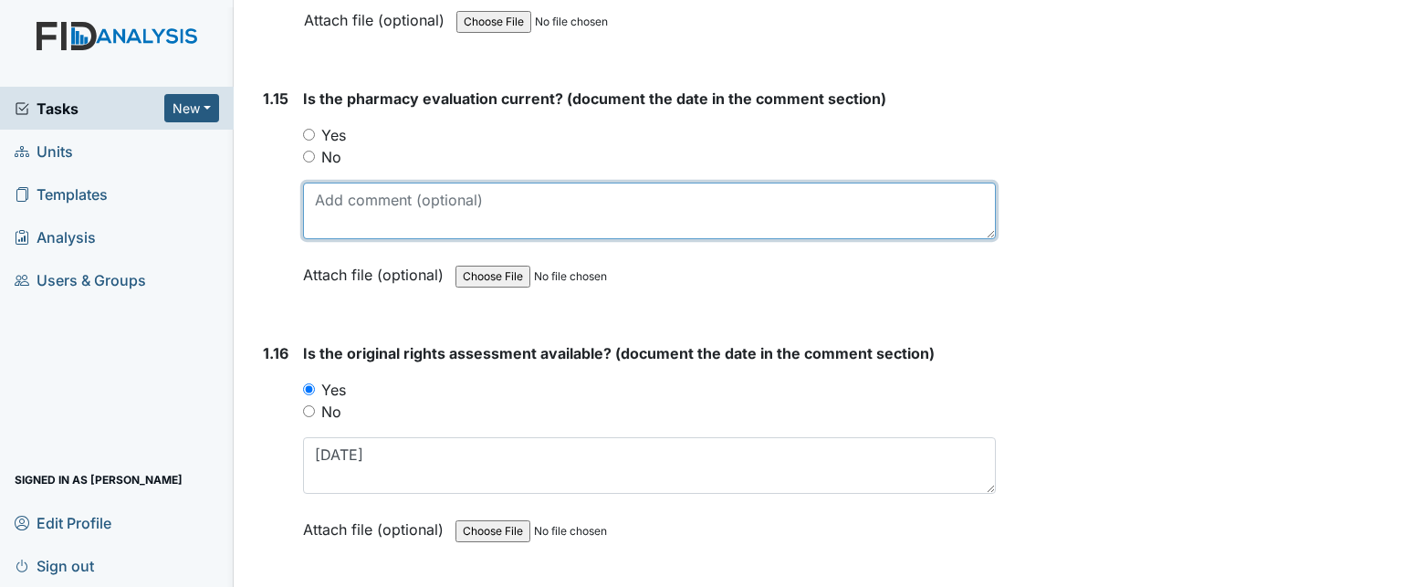
click at [500, 197] on textarea at bounding box center [649, 211] width 693 height 57
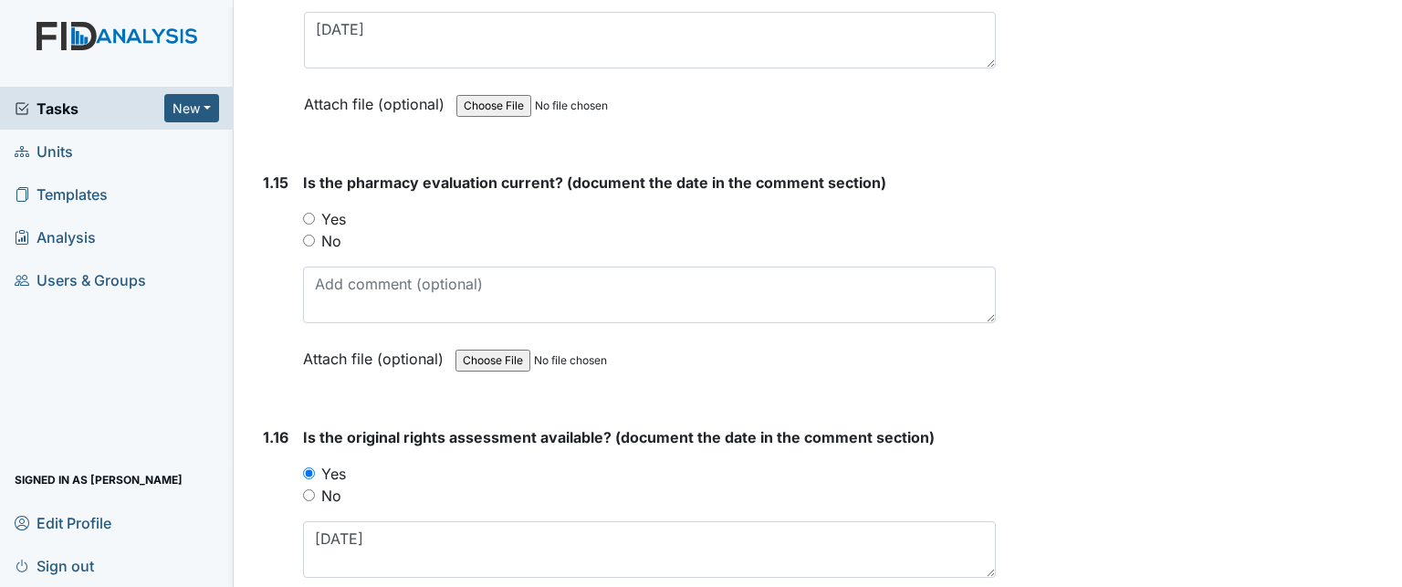
scroll to position [3931, 0]
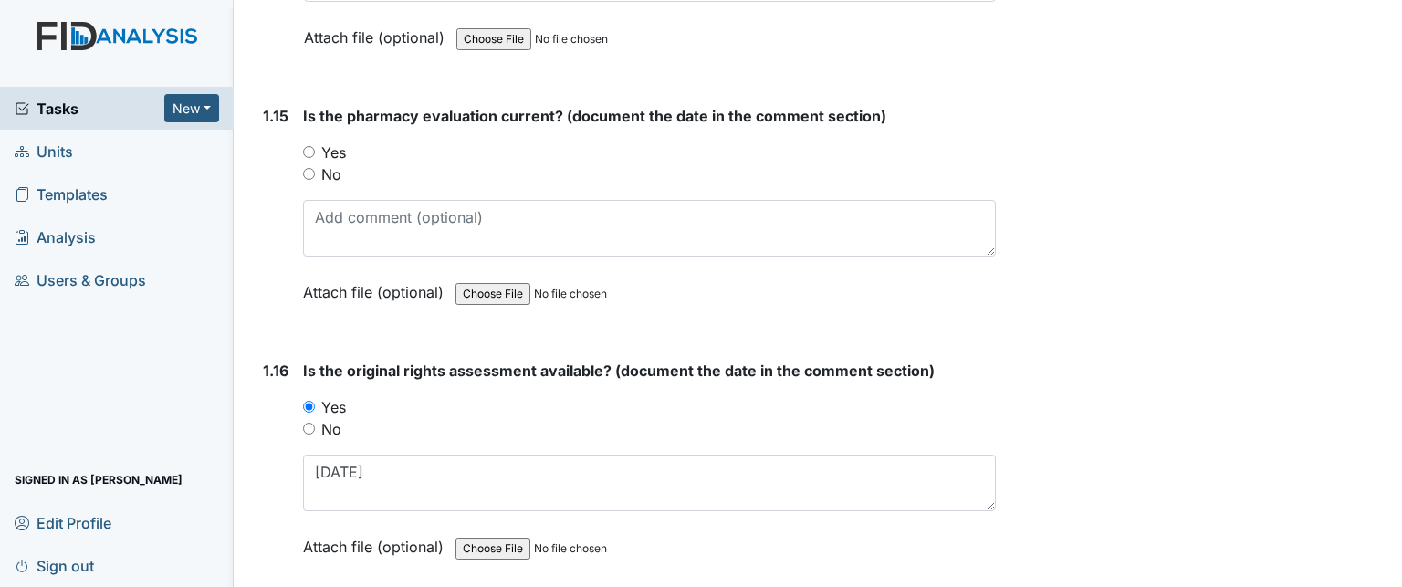
click at [310, 146] on input "Yes" at bounding box center [309, 152] width 12 height 12
radio input "true"
click at [307, 168] on input "No" at bounding box center [309, 174] width 12 height 12
radio input "true"
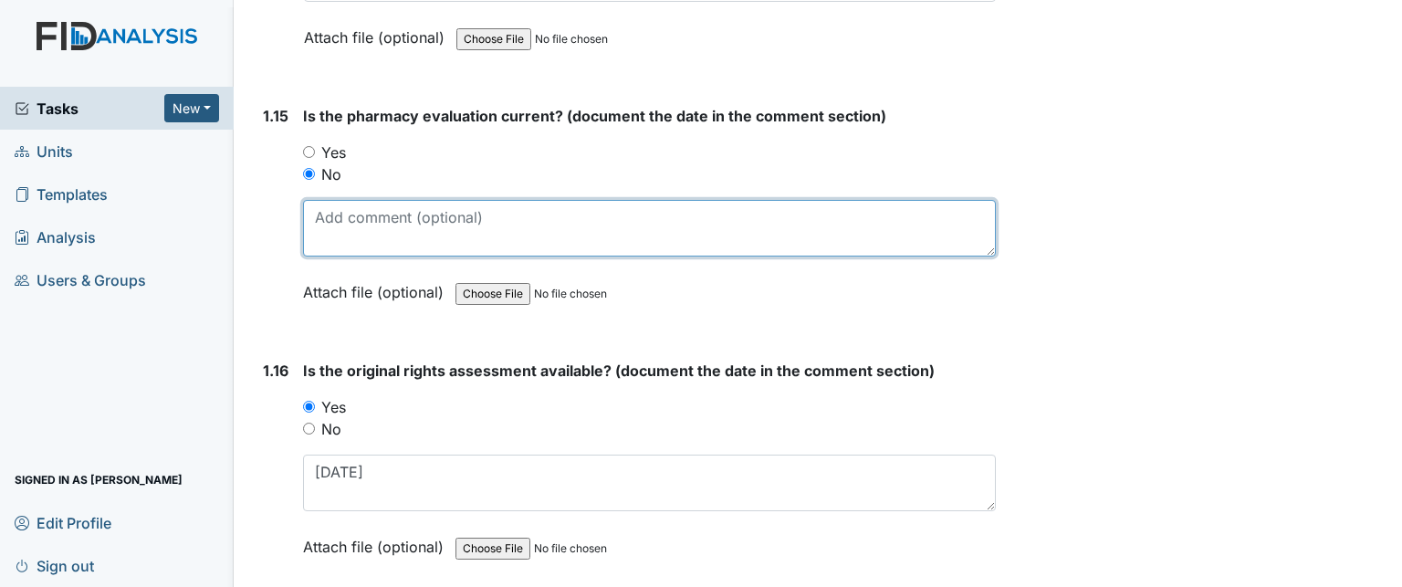
click at [507, 227] on textarea at bounding box center [649, 228] width 693 height 57
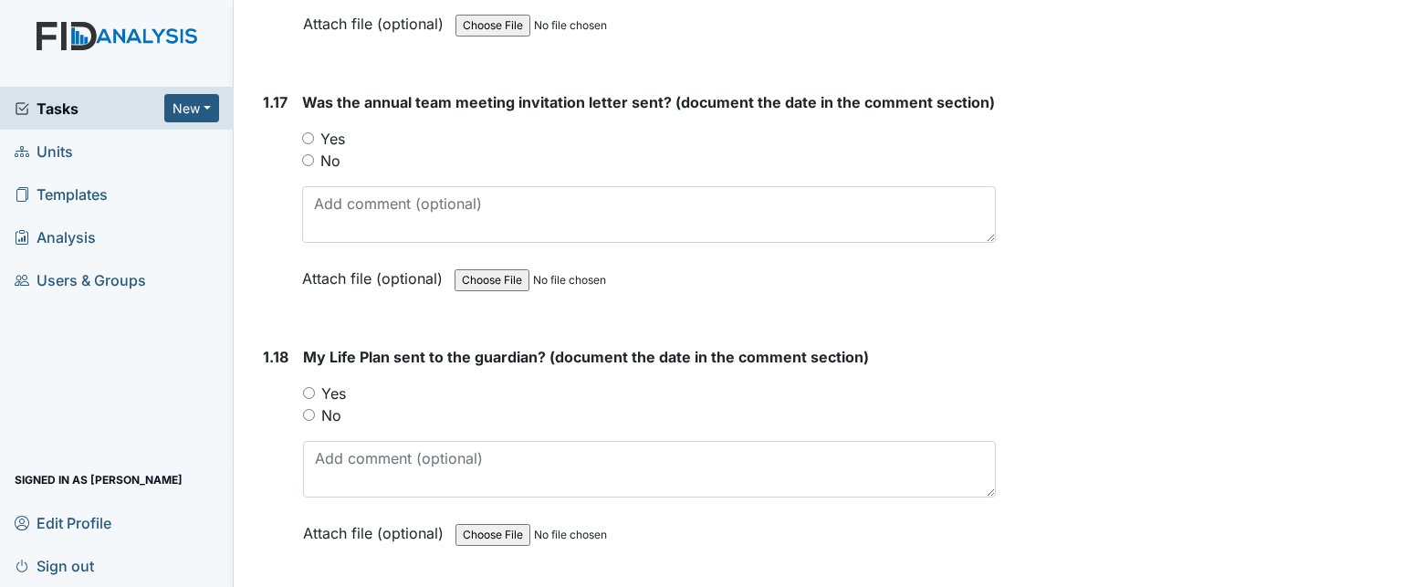
scroll to position [4454, 0]
click at [336, 130] on label "Yes" at bounding box center [332, 139] width 25 height 22
click at [314, 132] on input "Yes" at bounding box center [308, 138] width 12 height 12
radio input "true"
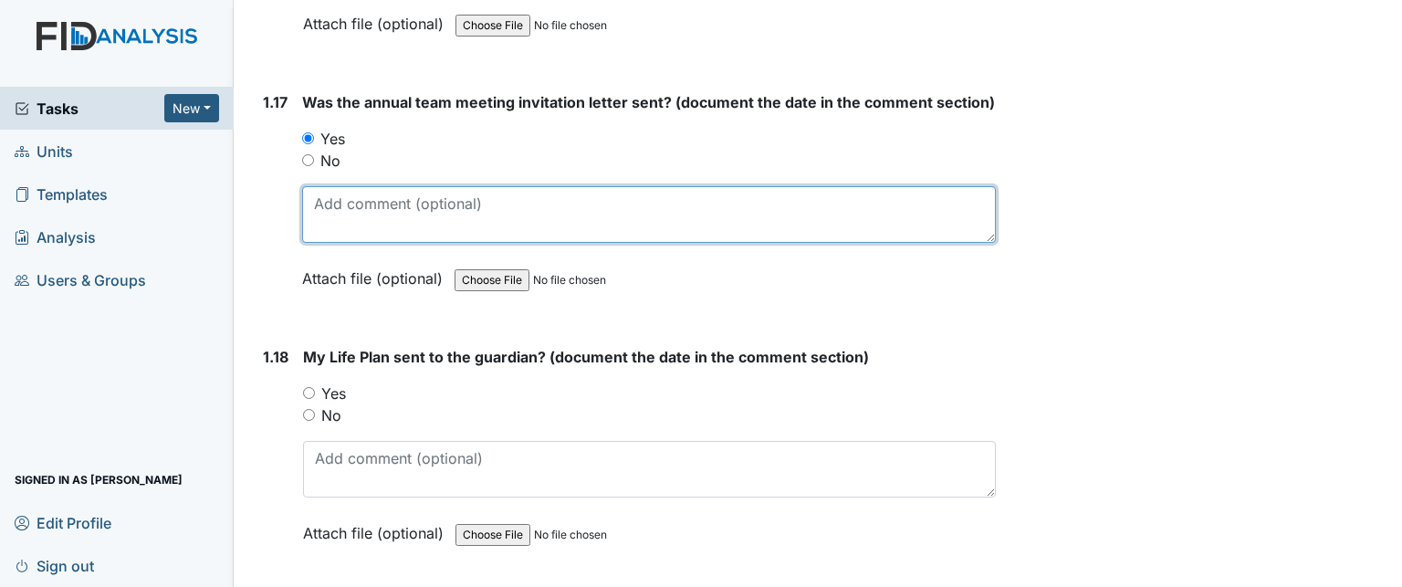
click at [428, 221] on textarea at bounding box center [649, 214] width 694 height 57
type textarea "5/30/25"
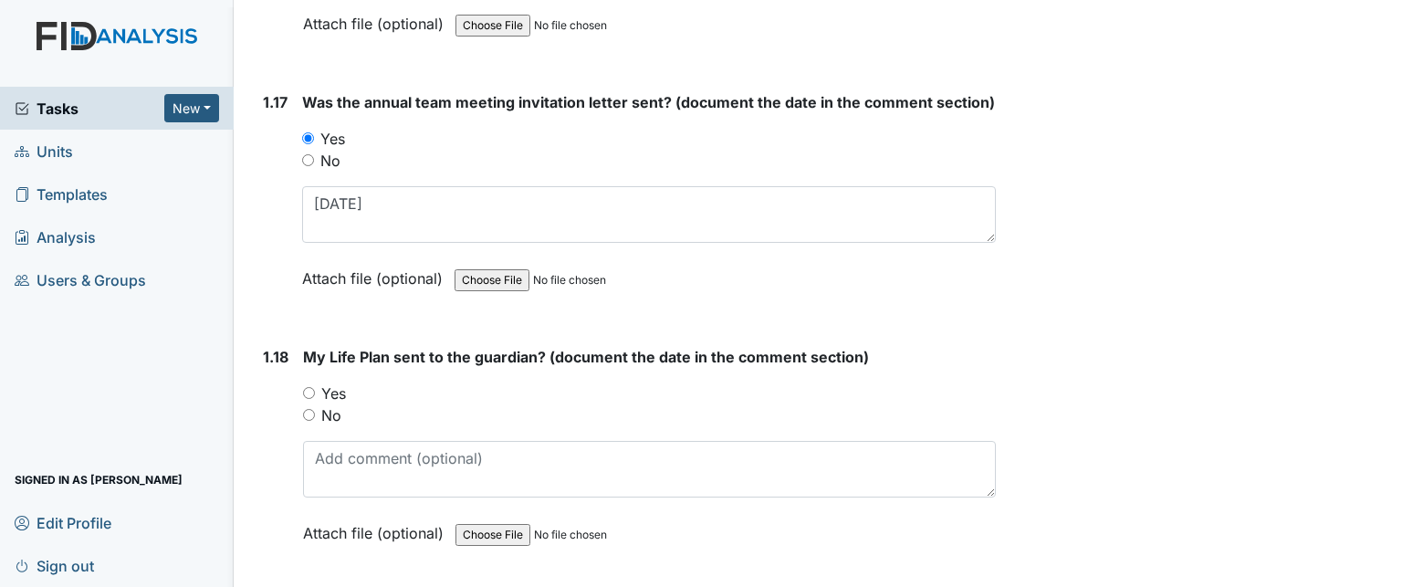
click at [329, 404] on label "No" at bounding box center [331, 415] width 20 height 22
click at [315, 409] on input "No" at bounding box center [309, 415] width 12 height 12
radio input "true"
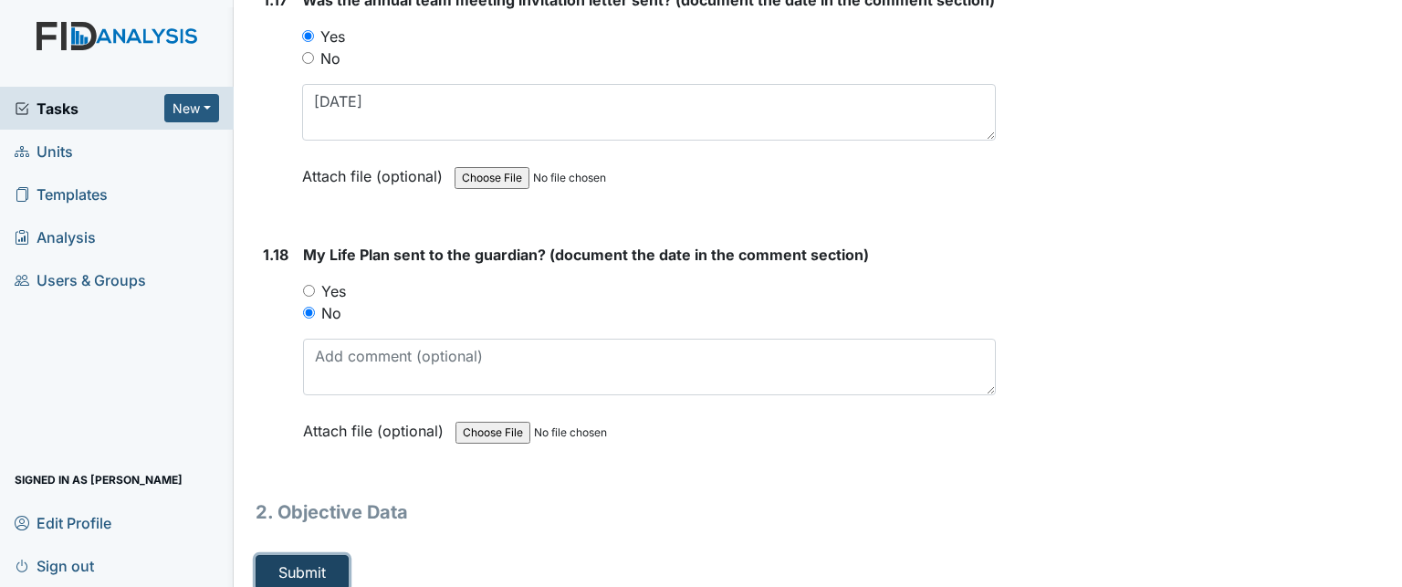
click at [308, 560] on button "Submit" at bounding box center [302, 572] width 93 height 35
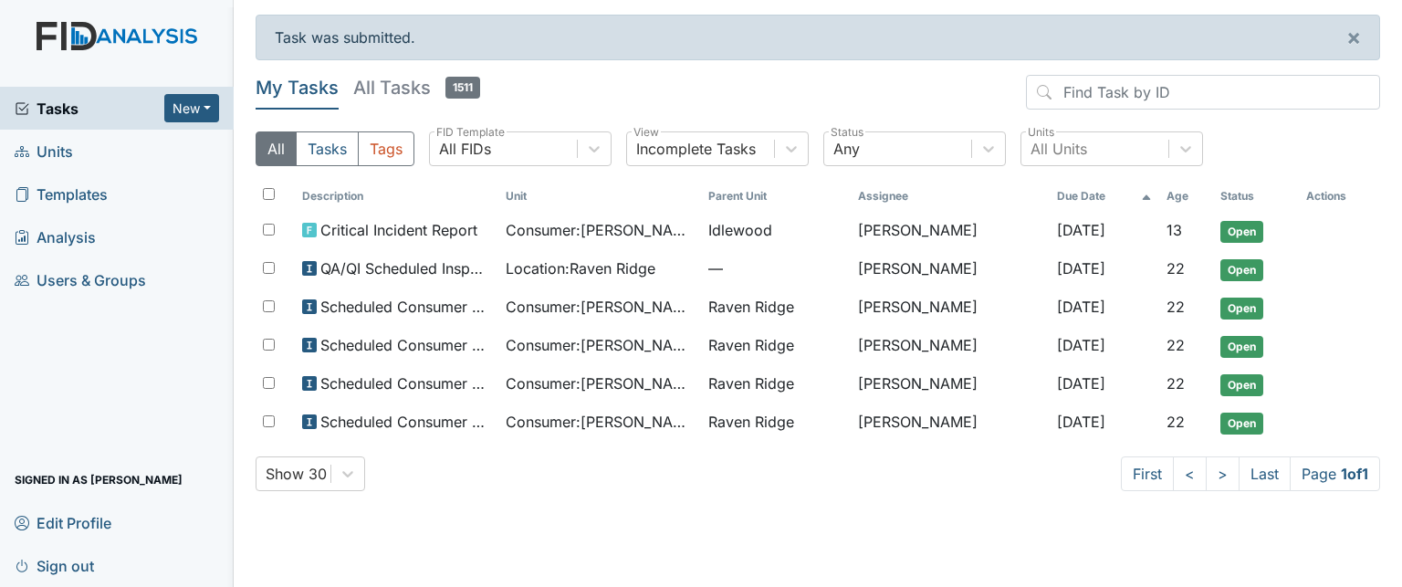
click at [62, 105] on span "Tasks" at bounding box center [90, 109] width 150 height 22
